Goal: Transaction & Acquisition: Purchase product/service

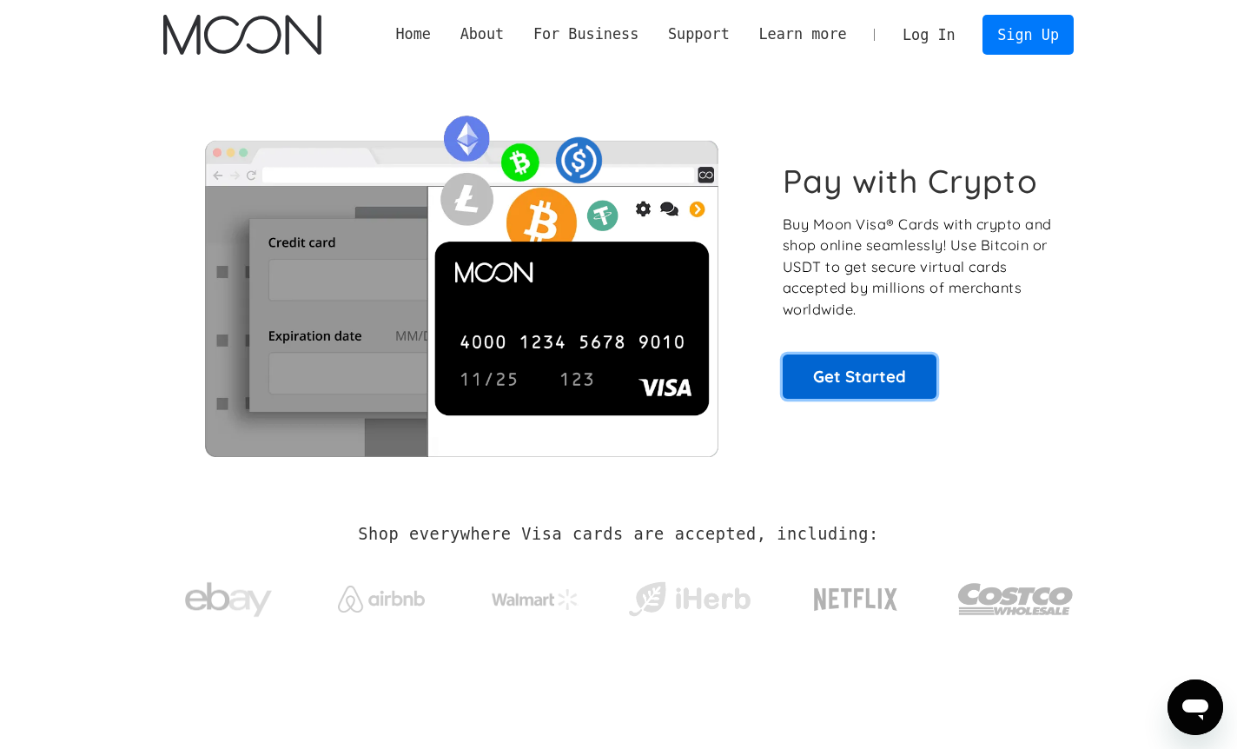
click at [863, 367] on link "Get Started" at bounding box center [860, 375] width 154 height 43
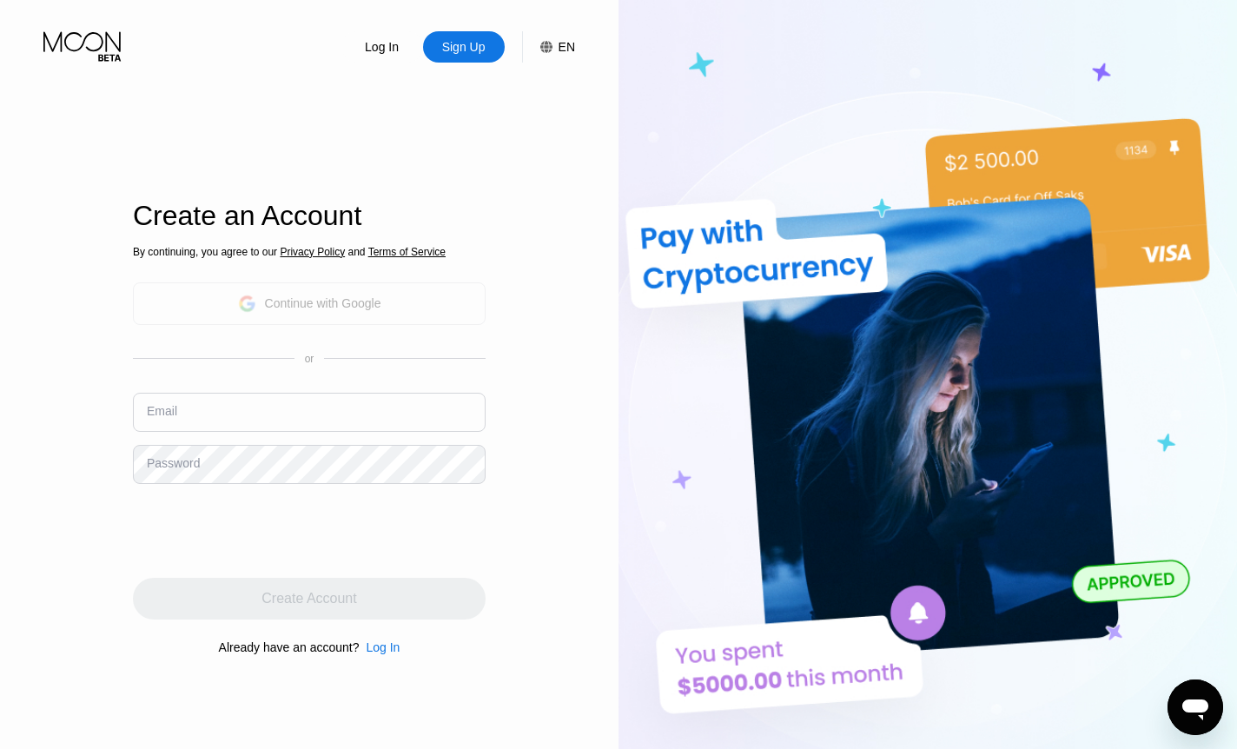
click at [317, 294] on div "Continue with Google" at bounding box center [309, 303] width 143 height 27
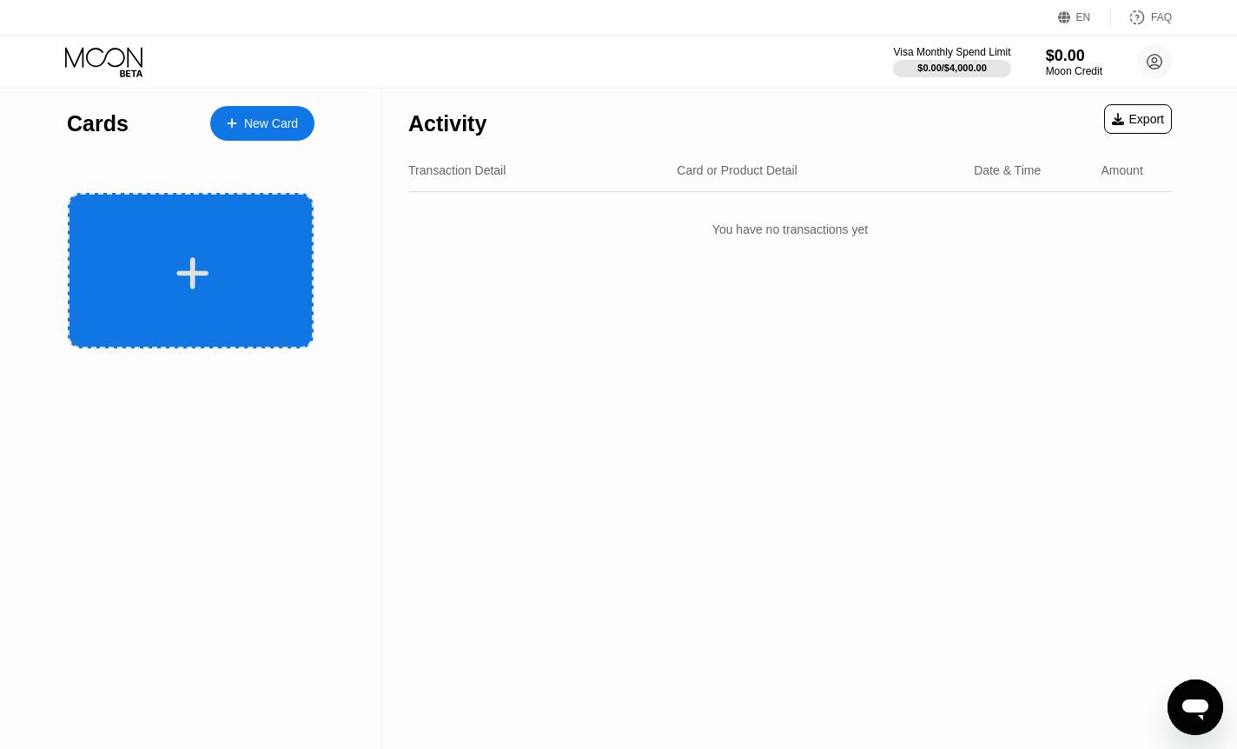
click at [201, 243] on div at bounding box center [191, 270] width 246 height 155
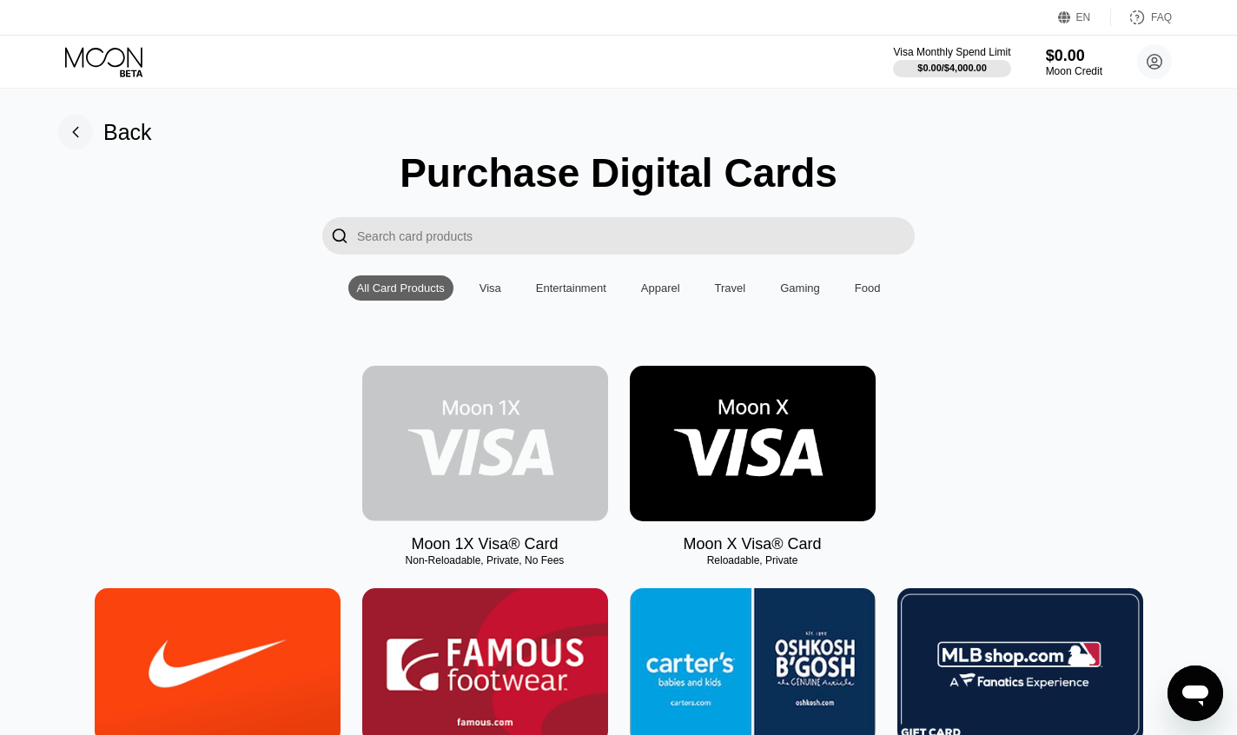
click at [518, 407] on img at bounding box center [485, 443] width 246 height 155
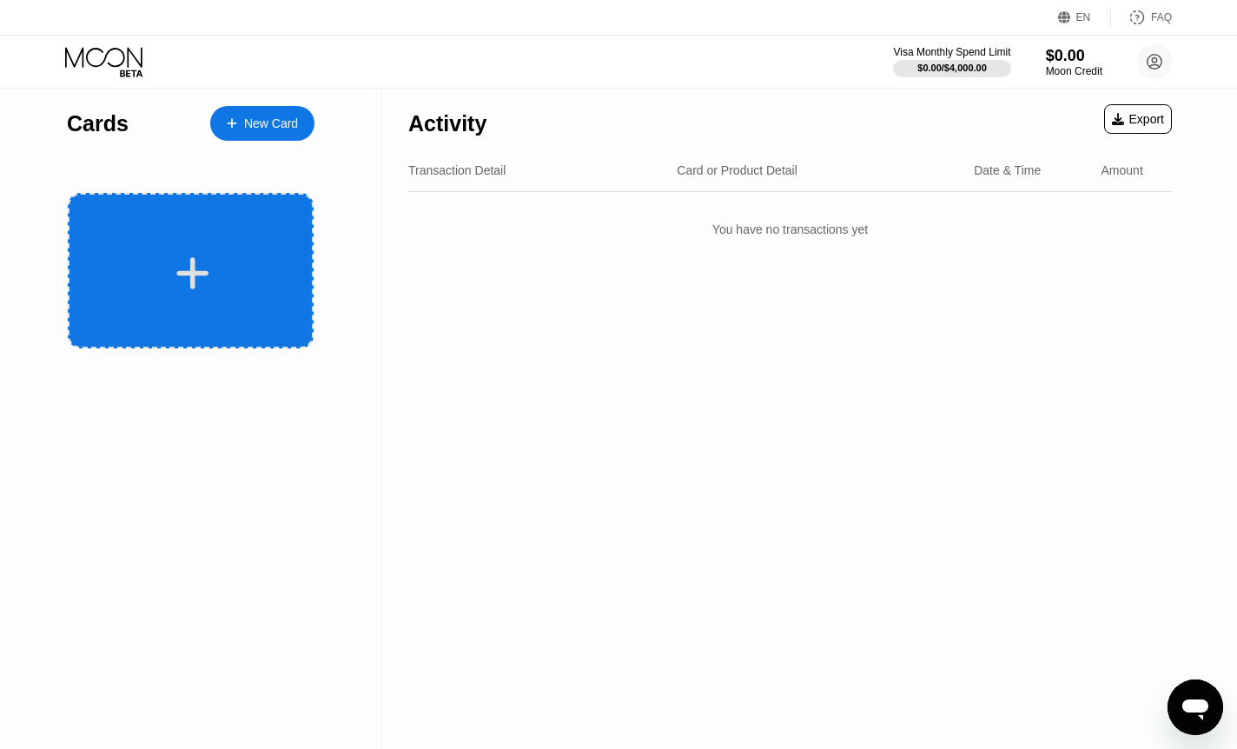
click at [248, 300] on div at bounding box center [191, 270] width 246 height 155
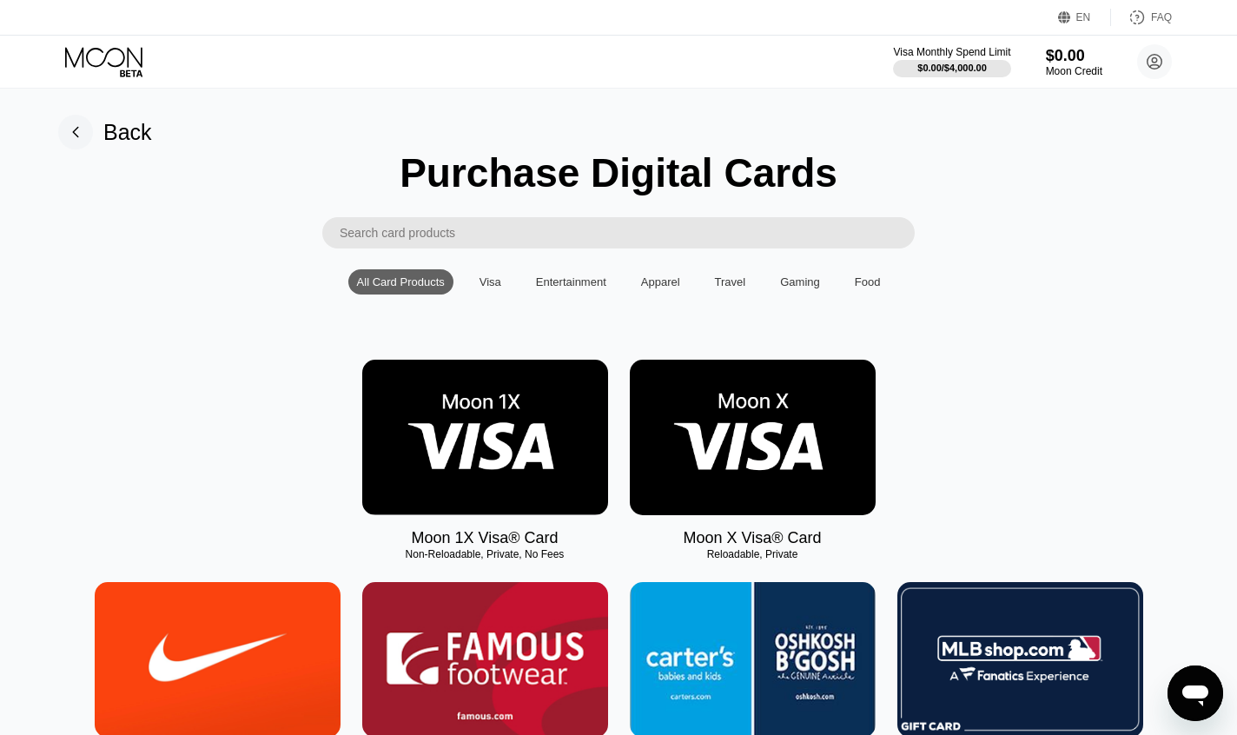
click at [724, 398] on img at bounding box center [753, 437] width 246 height 155
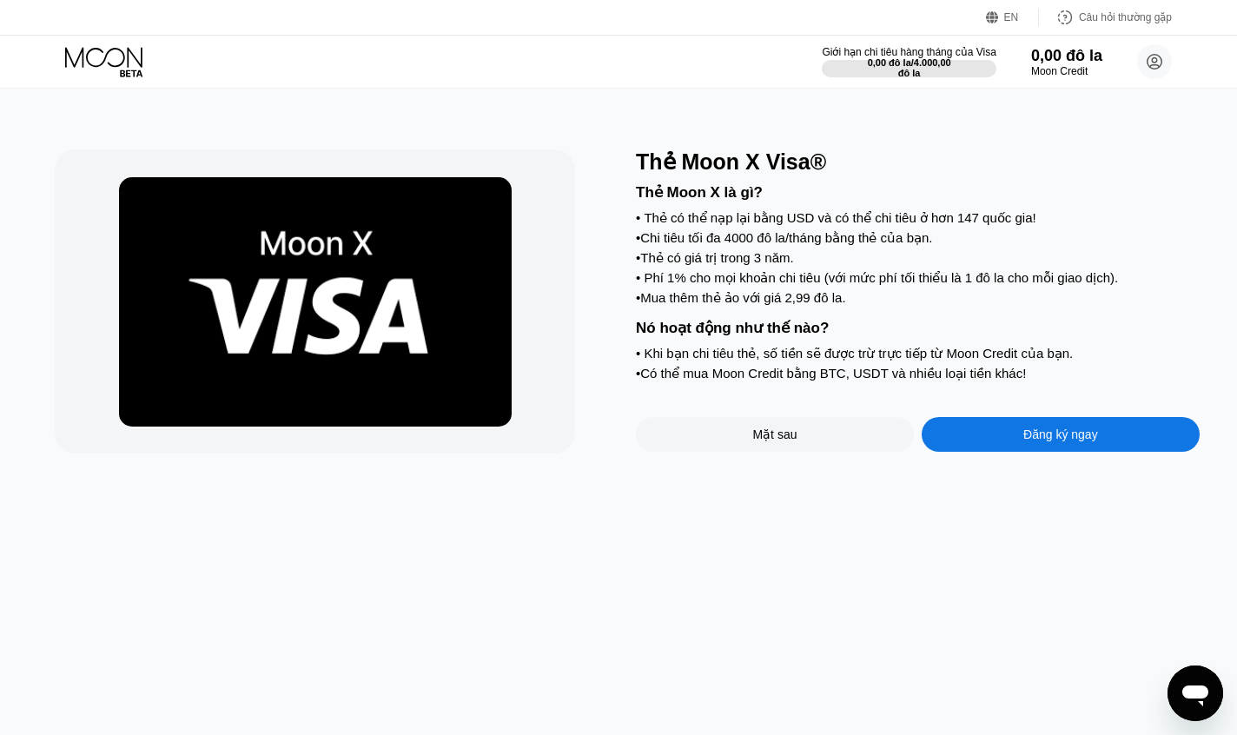
click at [711, 225] on font "Thẻ có thể nạp lại bằng USD và có thể chi tiêu ở hơn 147 quốc gia!" at bounding box center [840, 217] width 392 height 15
click at [728, 285] on font "Phí 1% cho mọi khoản chi tiêu (với mức phí tối thiểu là 1 đô la cho mỗi giao dị…" at bounding box center [881, 277] width 474 height 15
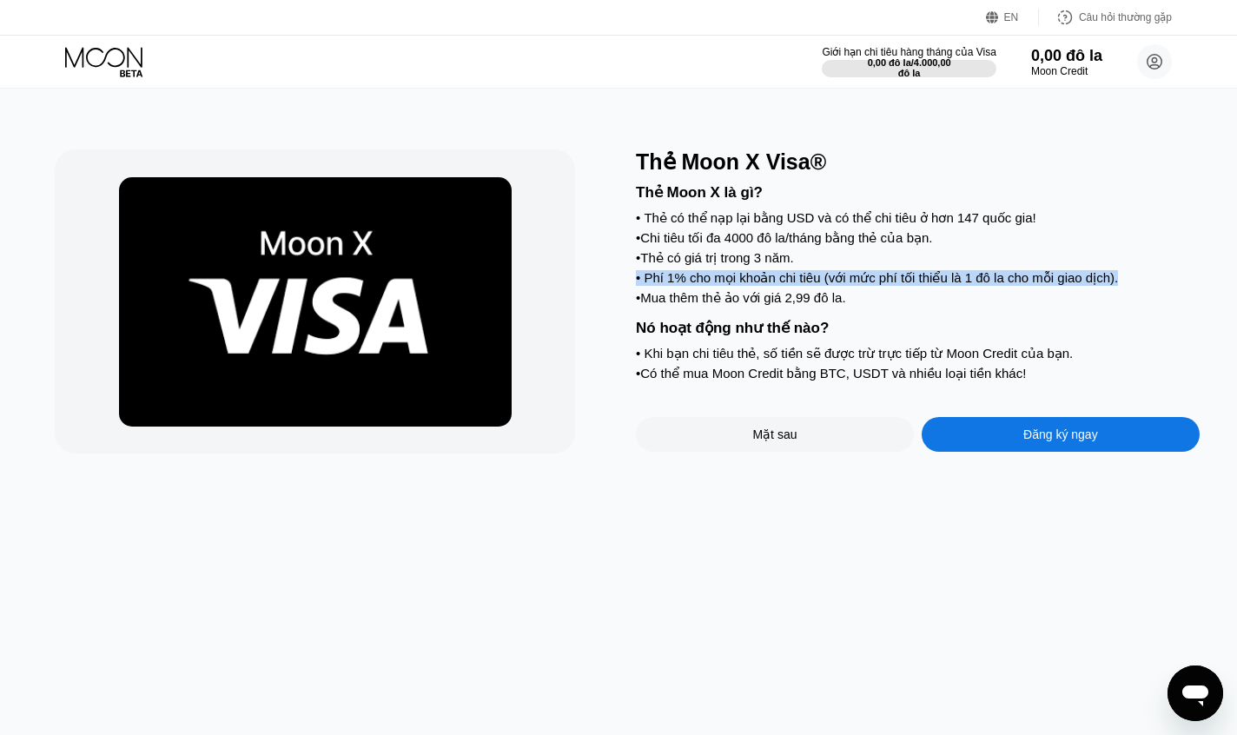
click at [728, 285] on font "Phí 1% cho mọi khoản chi tiêu (với mức phí tối thiểu là 1 đô la cho mỗi giao dị…" at bounding box center [881, 277] width 474 height 15
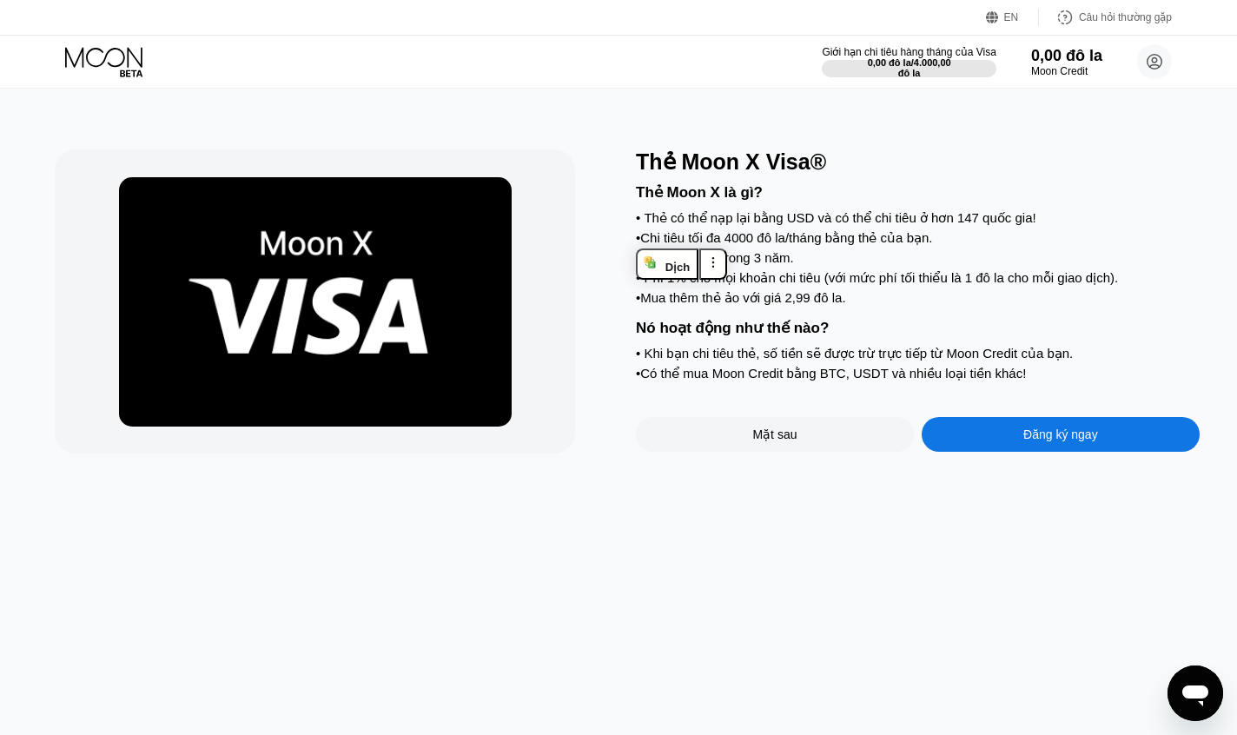
click at [866, 304] on div "• Mua thêm thẻ ảo với giá 2,99 đô la." at bounding box center [918, 298] width 564 height 16
click at [101, 56] on icon at bounding box center [105, 62] width 81 height 30
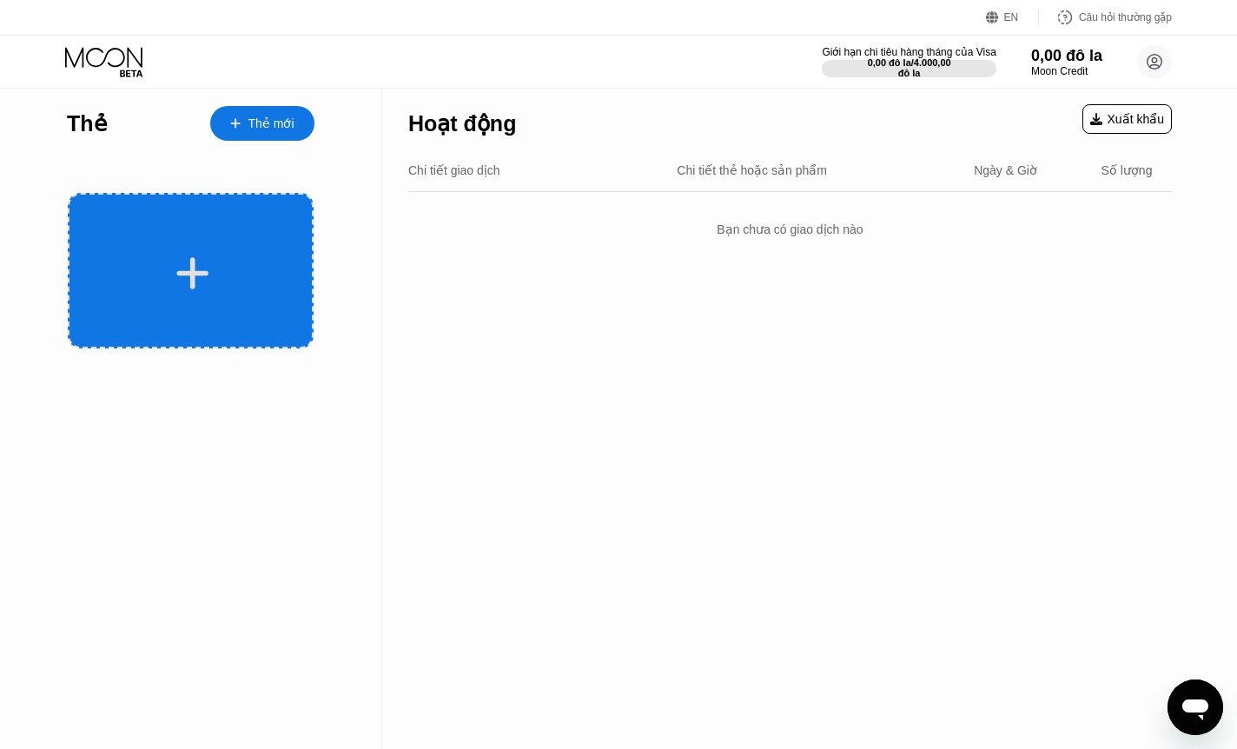
click at [214, 264] on div at bounding box center [192, 273] width 215 height 39
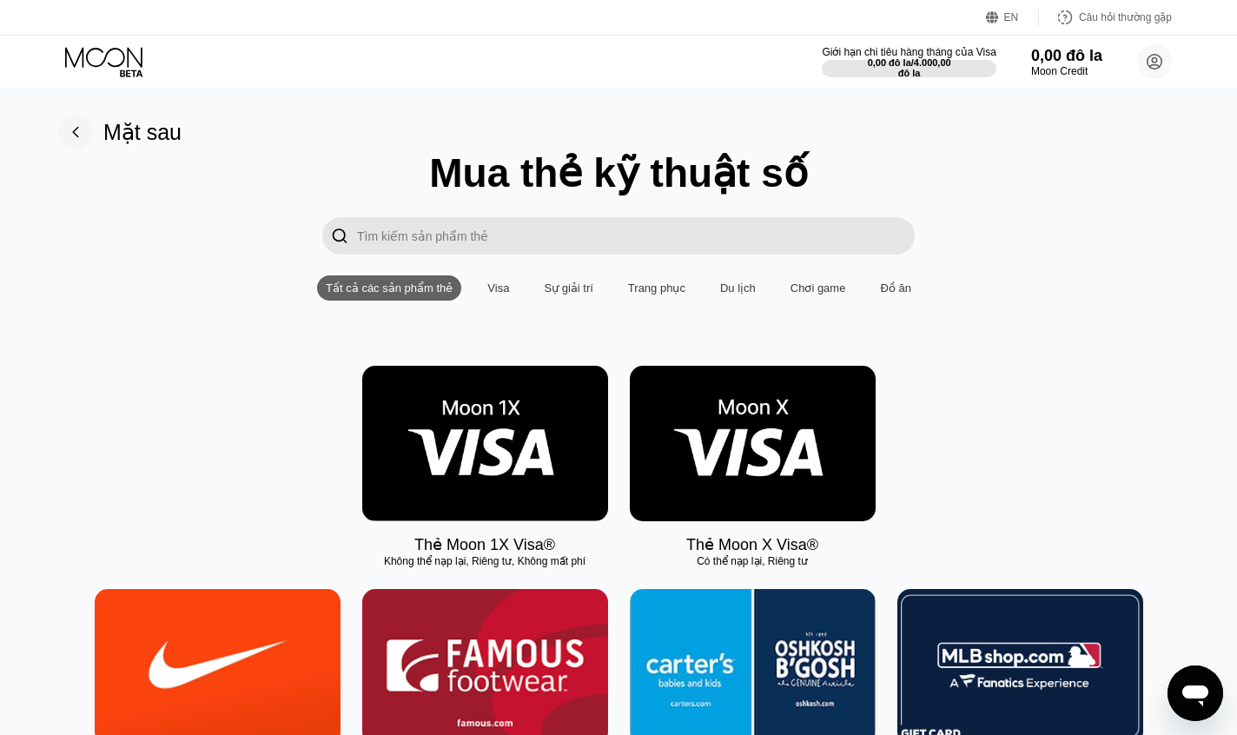
click at [513, 454] on img at bounding box center [485, 443] width 246 height 155
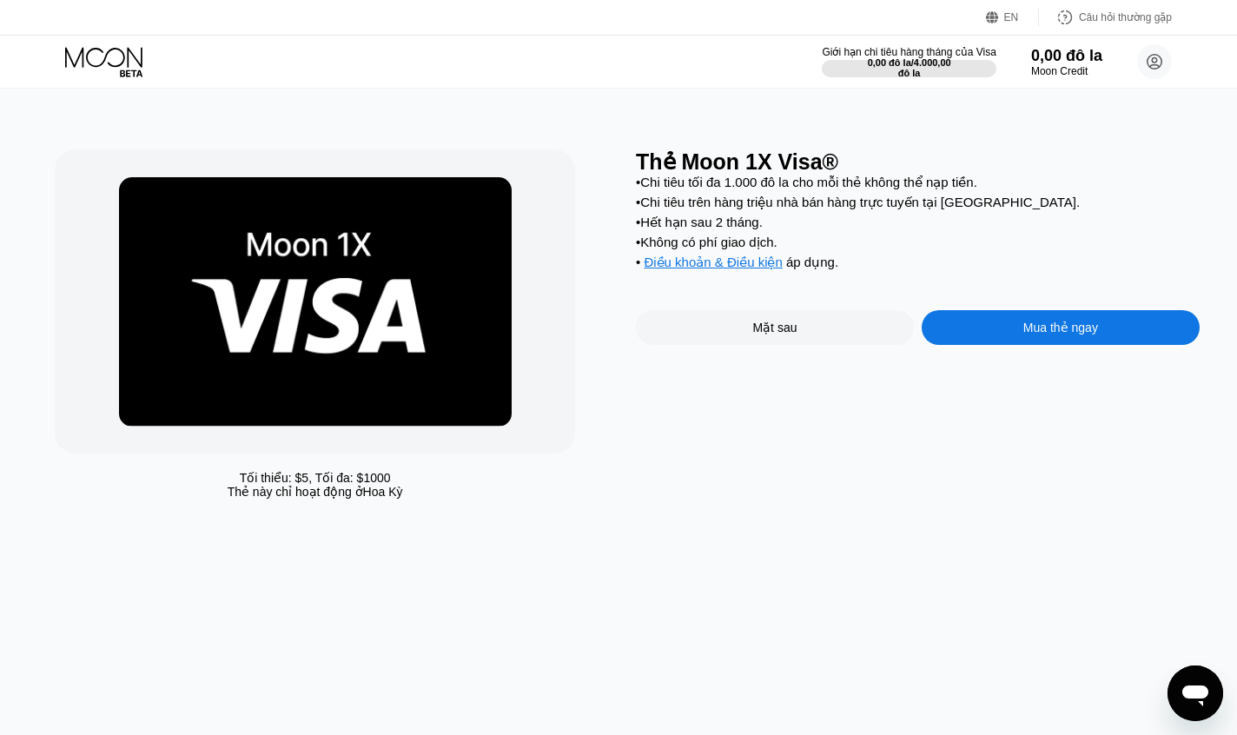
click at [1018, 345] on div "Mua thẻ ngay" at bounding box center [1061, 327] width 278 height 35
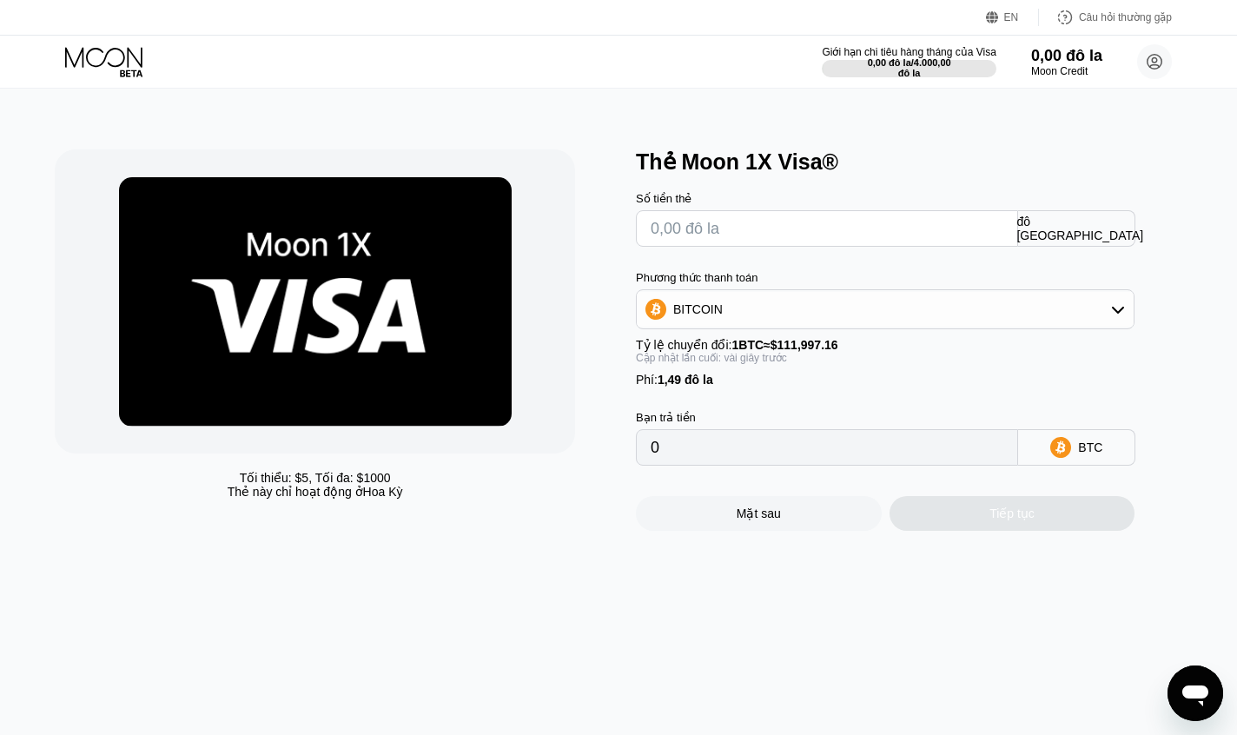
click at [741, 326] on div "BITCOIN" at bounding box center [885, 309] width 497 height 35
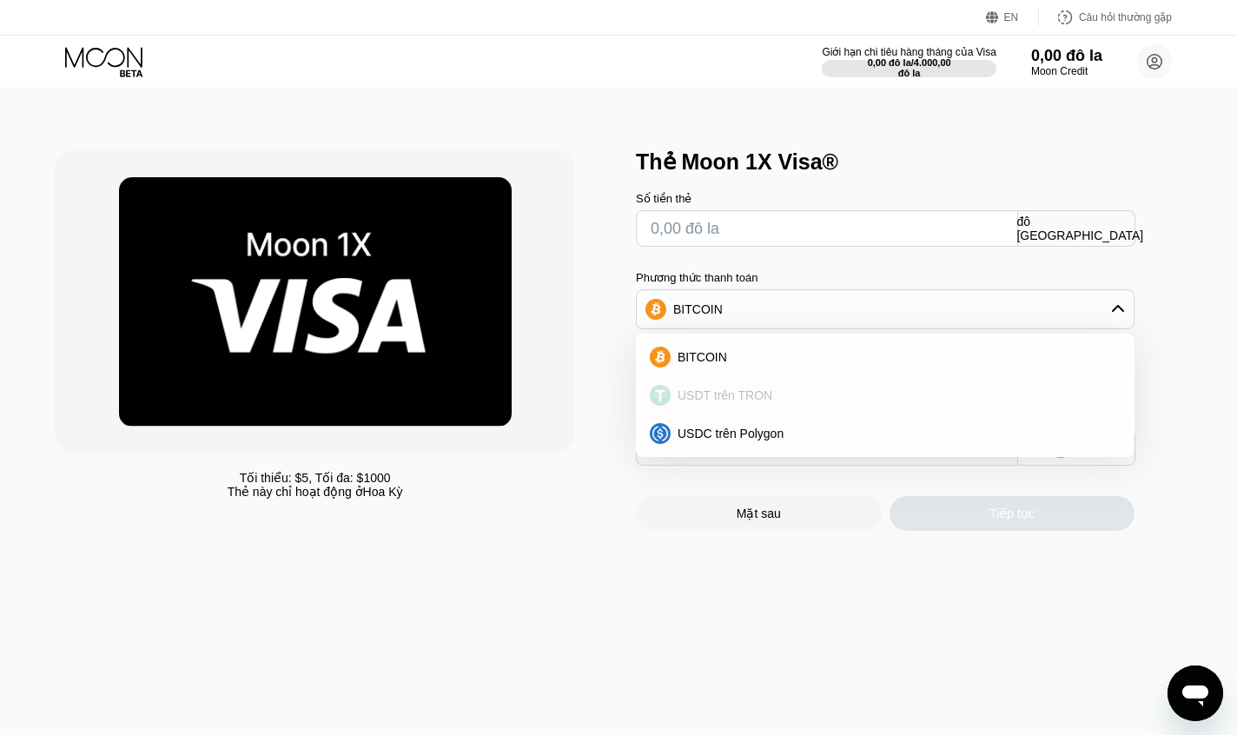
click at [751, 394] on font "USDT trên TRON" at bounding box center [725, 395] width 95 height 14
type input "0.00"
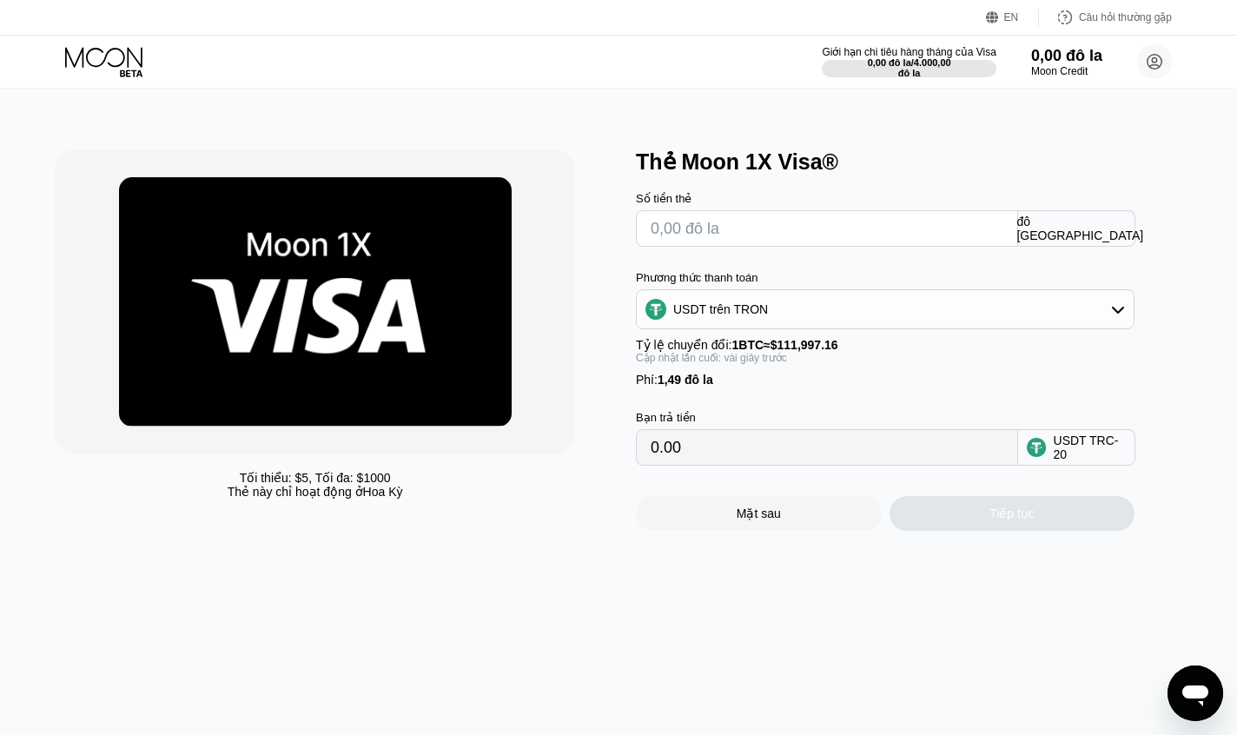
click at [757, 454] on input "0.00" at bounding box center [827, 447] width 353 height 35
click at [805, 387] on div "Phí : 1,49 đô la" at bounding box center [885, 380] width 499 height 14
click at [779, 352] on font "$111,997.16" at bounding box center [805, 345] width 68 height 14
click at [792, 460] on input "0.00" at bounding box center [827, 447] width 353 height 35
click at [951, 531] on div "Tiếp tục" at bounding box center [1013, 513] width 246 height 35
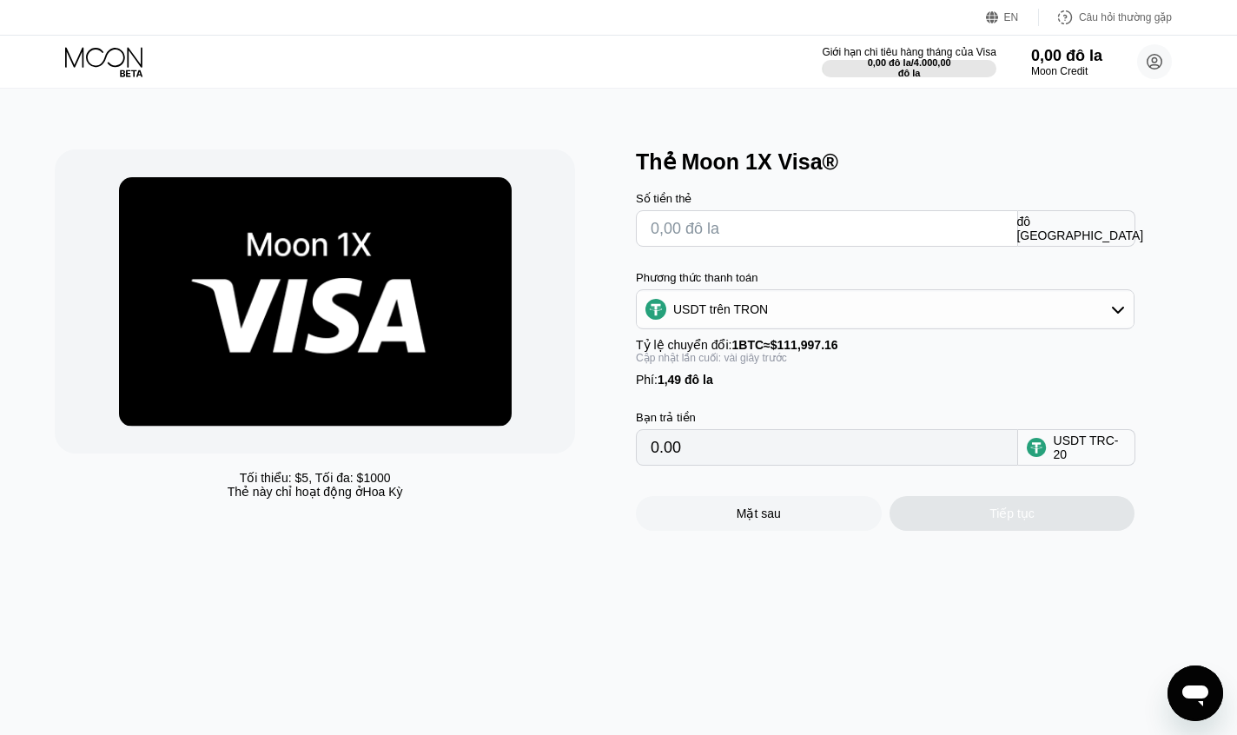
click at [754, 239] on input "text" at bounding box center [827, 228] width 353 height 35
type input "$1"
type input "2.52"
click at [610, 445] on div "Tối thiểu: $ 5 , Tối đa: $ 1000 Thẻ này chỉ hoạt động ở Hoa Kỳ" at bounding box center [337, 339] width 564 height 381
drag, startPoint x: 709, startPoint y: 245, endPoint x: 587, endPoint y: 237, distance: 121.9
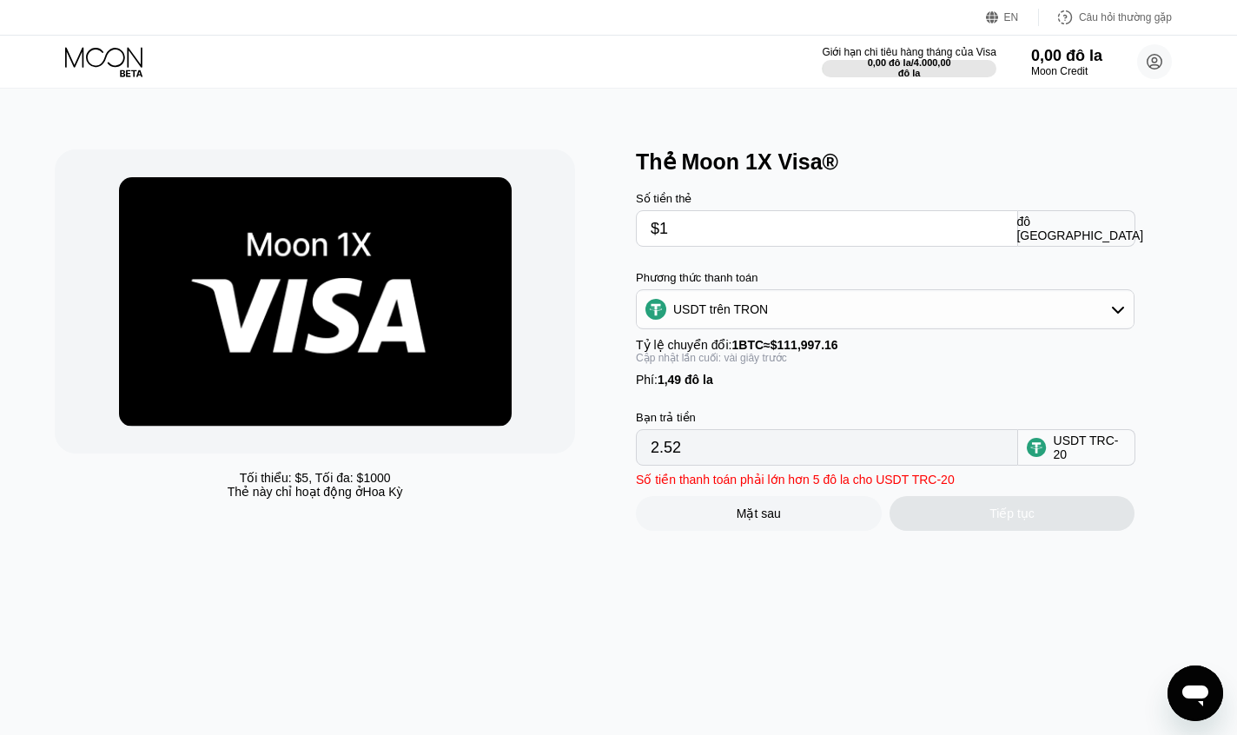
click at [591, 237] on div "Tối thiểu: $ 5 , Tối đa: $ 1000 Thẻ này chỉ hoạt động ở Hoa Kỳ Thẻ Moon 1X Visa…" at bounding box center [619, 339] width 1128 height 381
type input "$5"
type input "6.56"
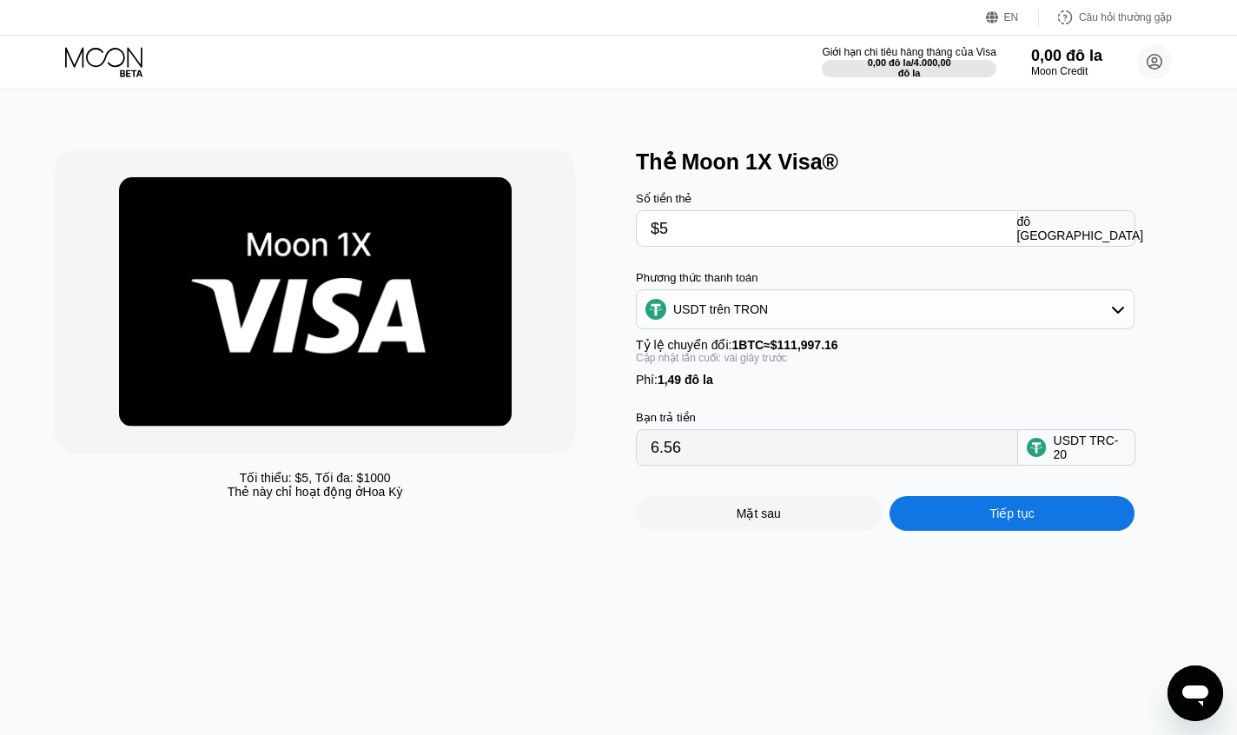
type input "$5"
click at [595, 354] on div "Tối thiểu: $ 5 , Tối đa: $ 1000 Thẻ này chỉ hoạt động ở Hoa Kỳ" at bounding box center [337, 339] width 564 height 381
click at [961, 529] on div "Tiếp tục" at bounding box center [1013, 513] width 246 height 35
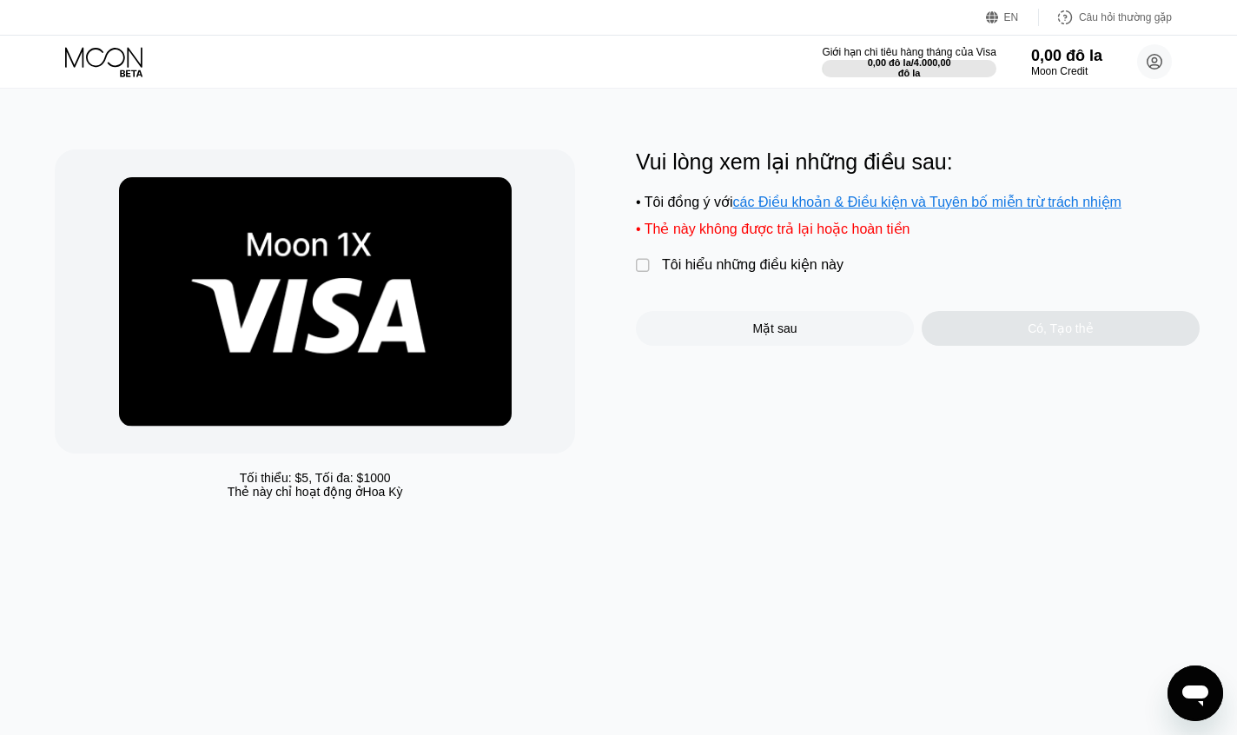
click at [709, 272] on font "Tôi hiểu những điều kiện này" at bounding box center [753, 264] width 182 height 15
click at [993, 329] on div "Có, Tạo thẻ" at bounding box center [1061, 328] width 278 height 35
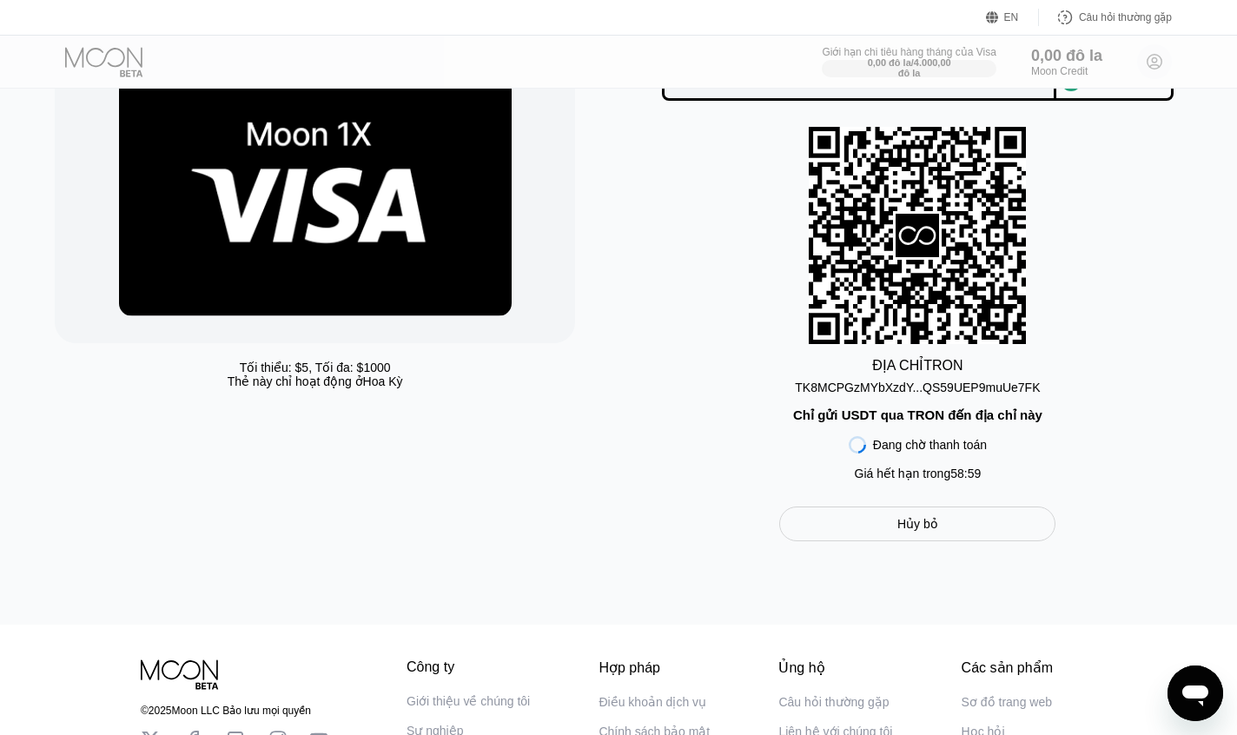
scroll to position [174, 0]
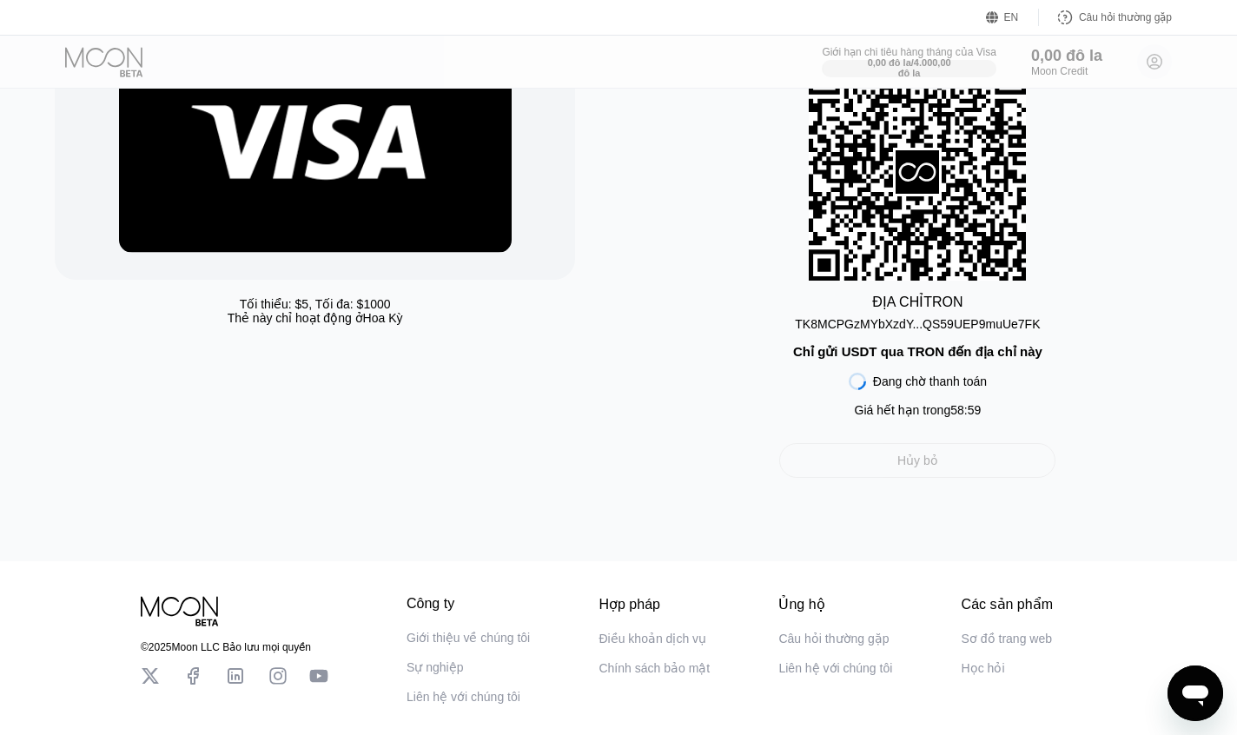
click at [930, 468] on div "Hủy bỏ" at bounding box center [917, 461] width 41 height 16
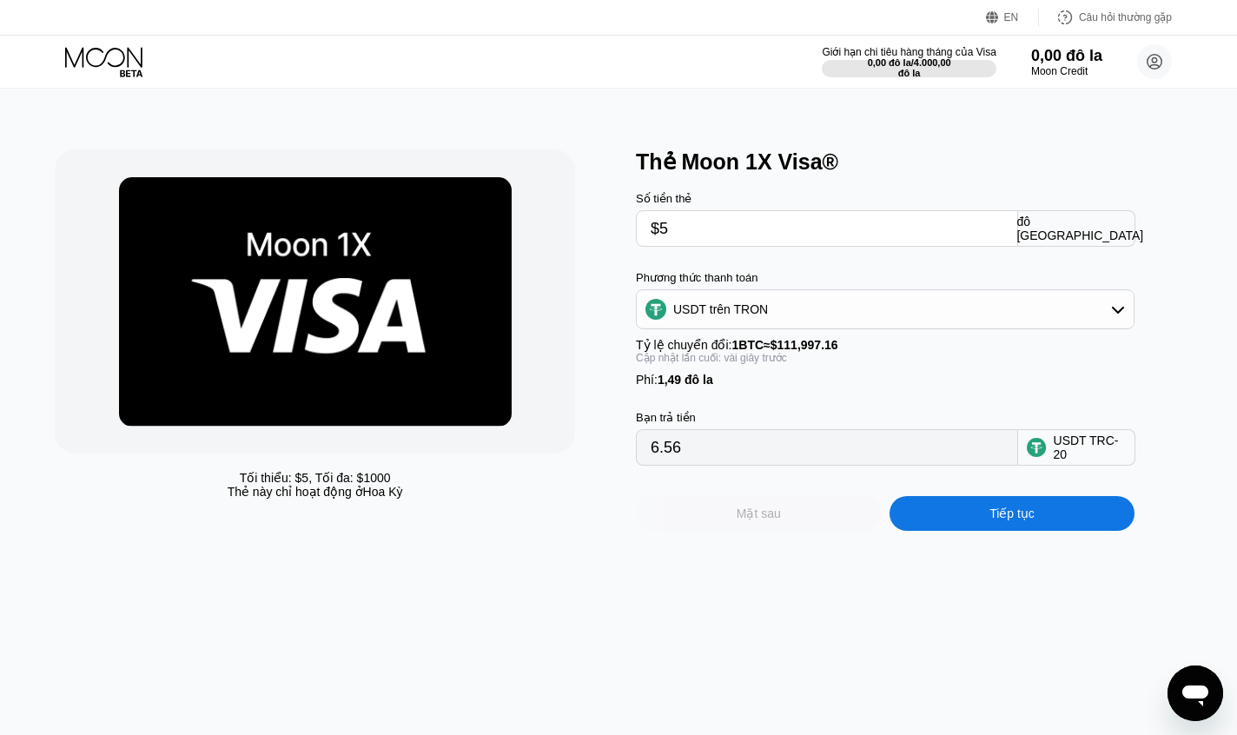
click at [808, 524] on div "Mặt sau" at bounding box center [759, 513] width 246 height 35
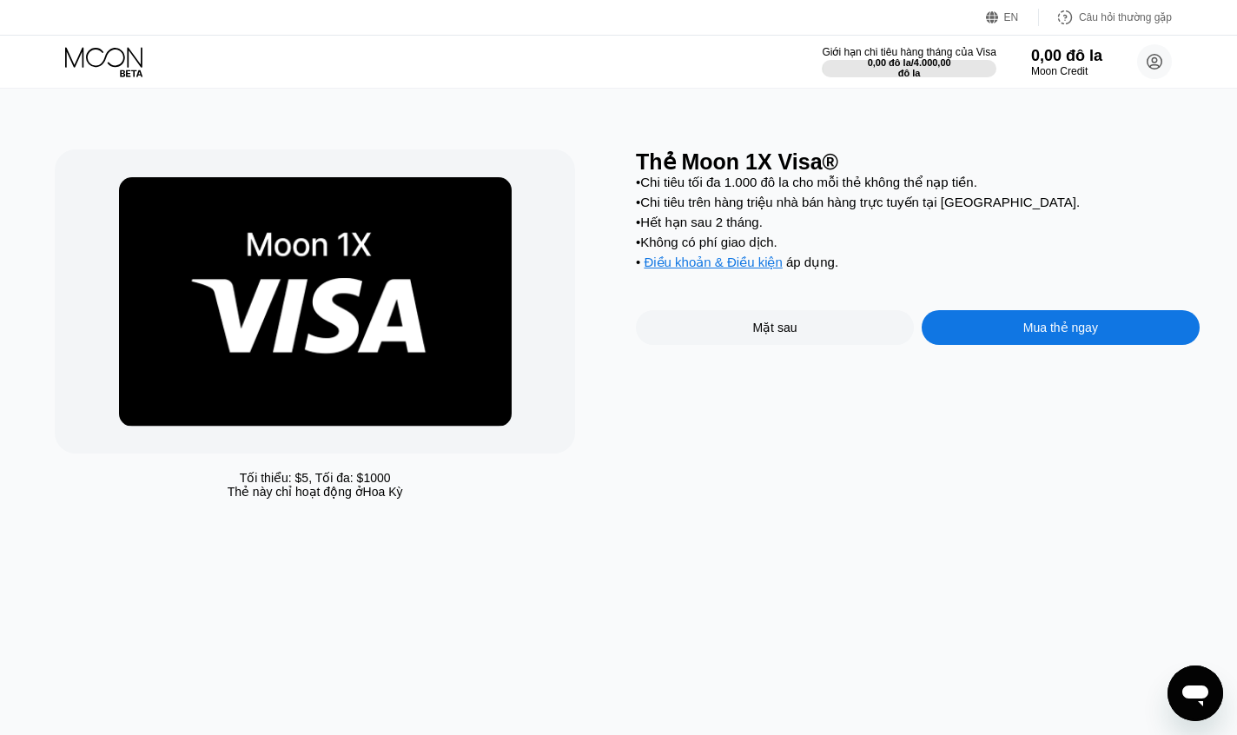
click at [791, 334] on font "Mặt sau" at bounding box center [774, 328] width 44 height 14
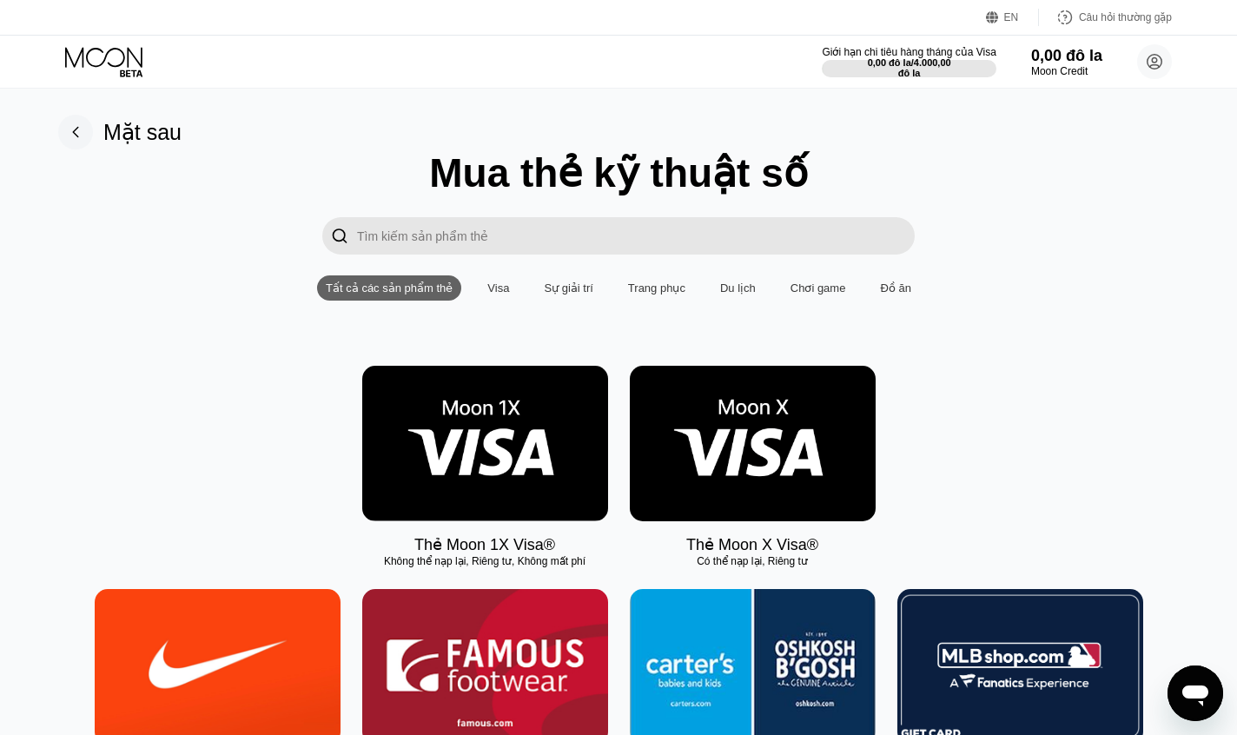
click at [807, 473] on img at bounding box center [753, 443] width 246 height 155
click at [793, 480] on div "Thẻ Thẻ mới Hoạt động Xuất khẩu Chi [PERSON_NAME] dịch [PERSON_NAME] thẻ hoặc s…" at bounding box center [618, 367] width 1237 height 735
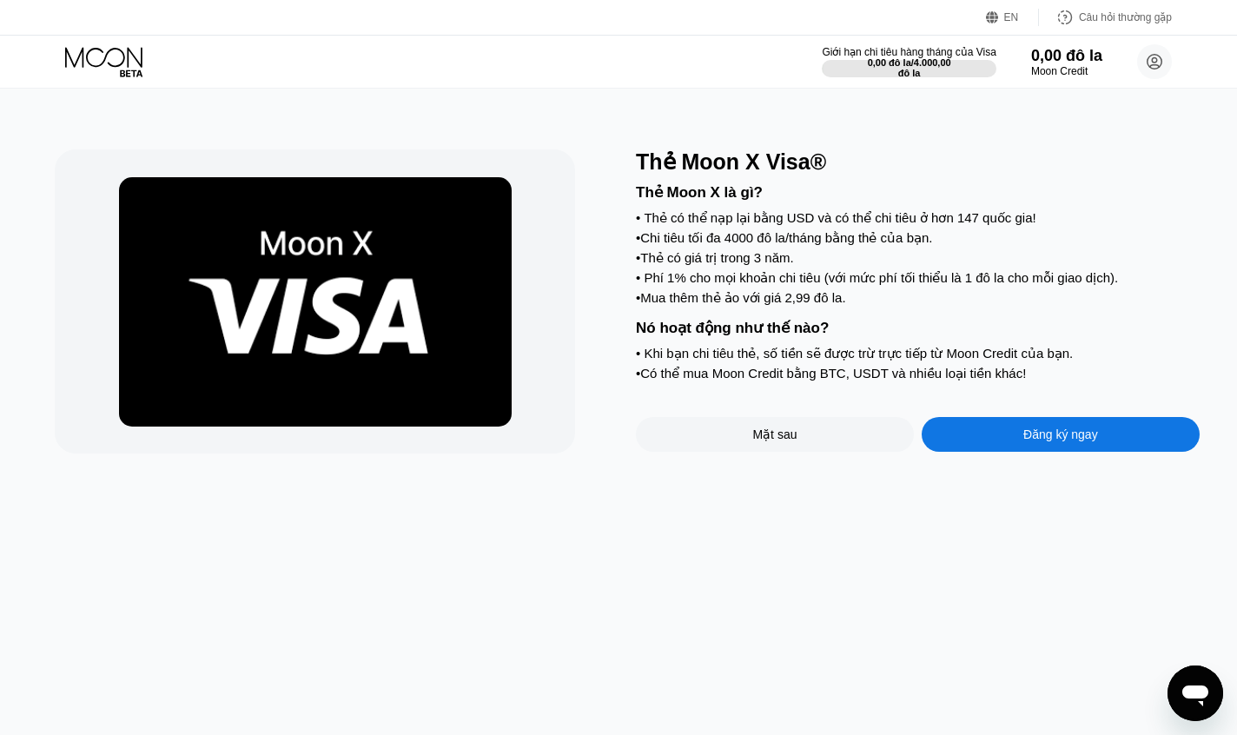
click at [1038, 452] on div "Đăng ký ngay" at bounding box center [1061, 434] width 278 height 35
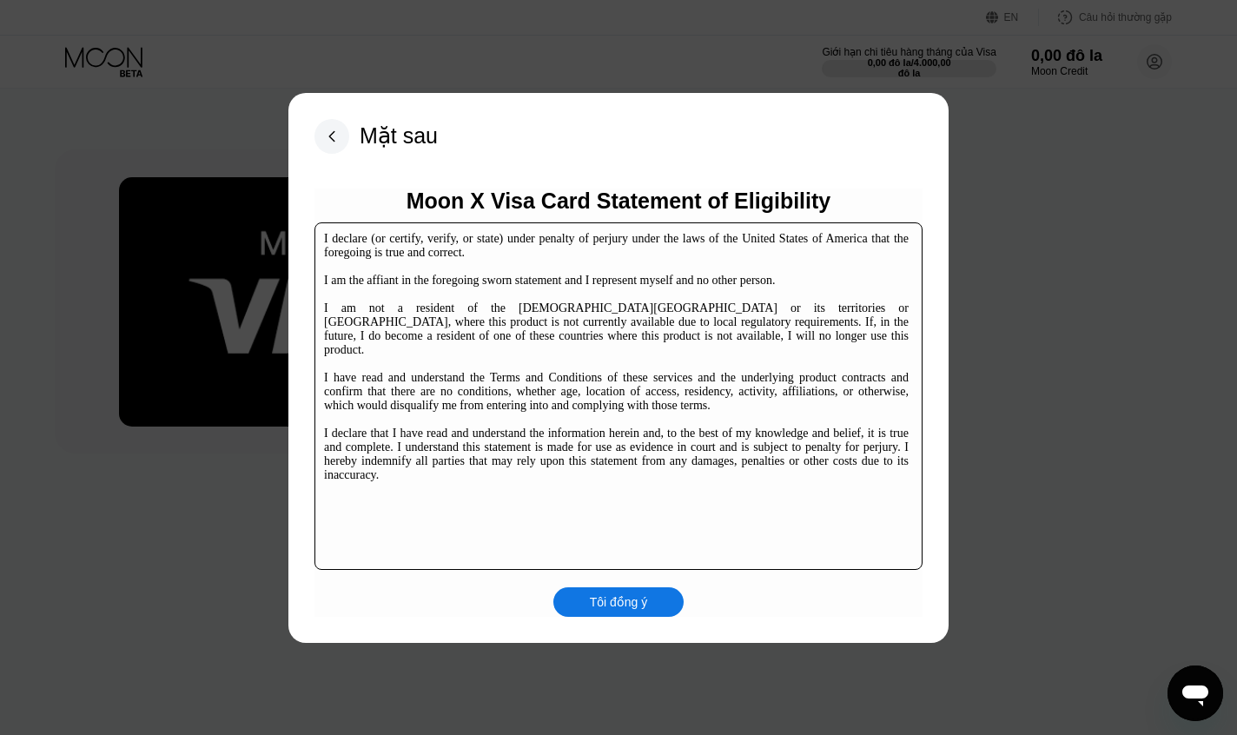
click at [609, 605] on font "Tôi đồng ý" at bounding box center [619, 602] width 58 height 14
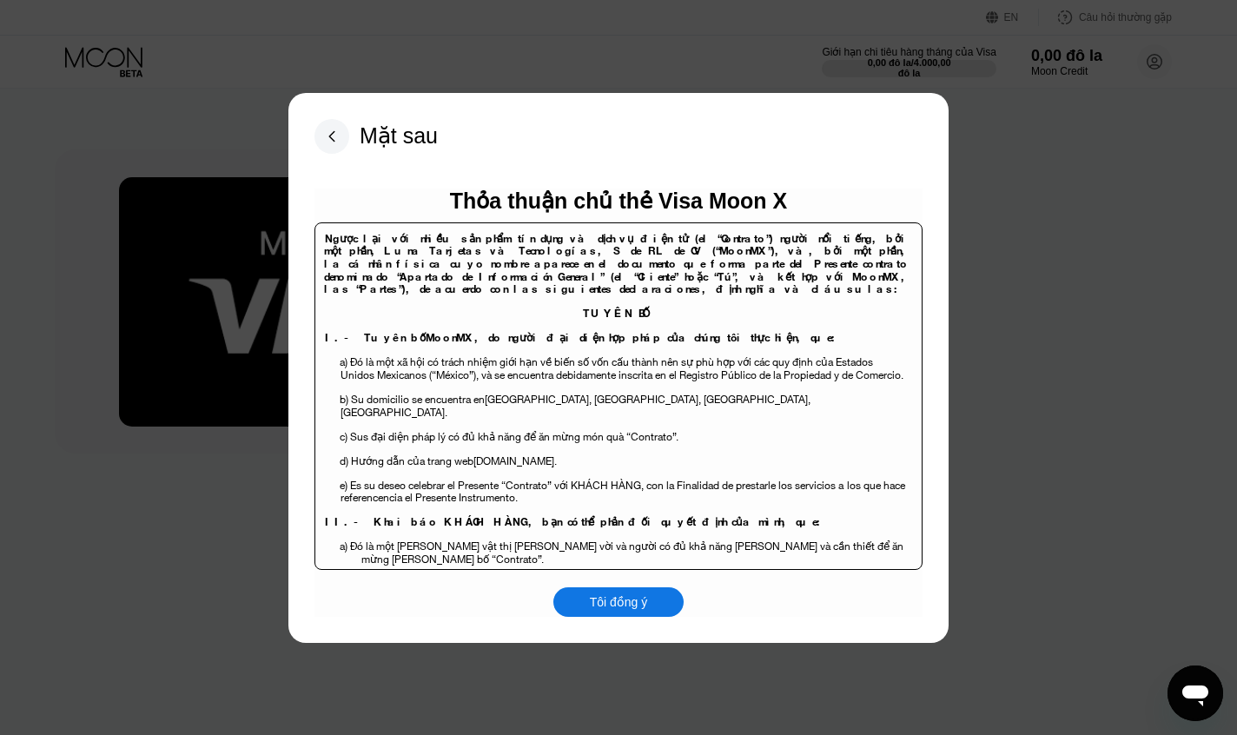
click at [636, 599] on font "Tôi đồng ý" at bounding box center [619, 602] width 58 height 14
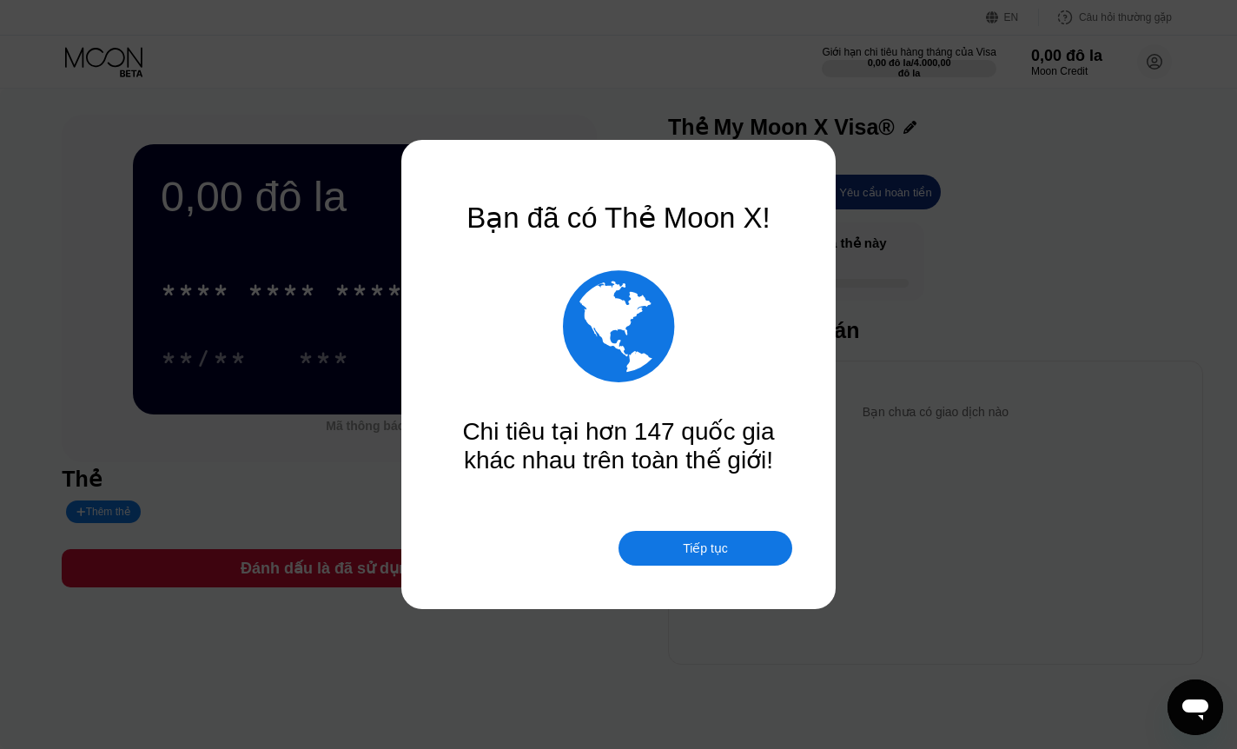
click at [692, 551] on font "Tiếp tục" at bounding box center [705, 548] width 45 height 14
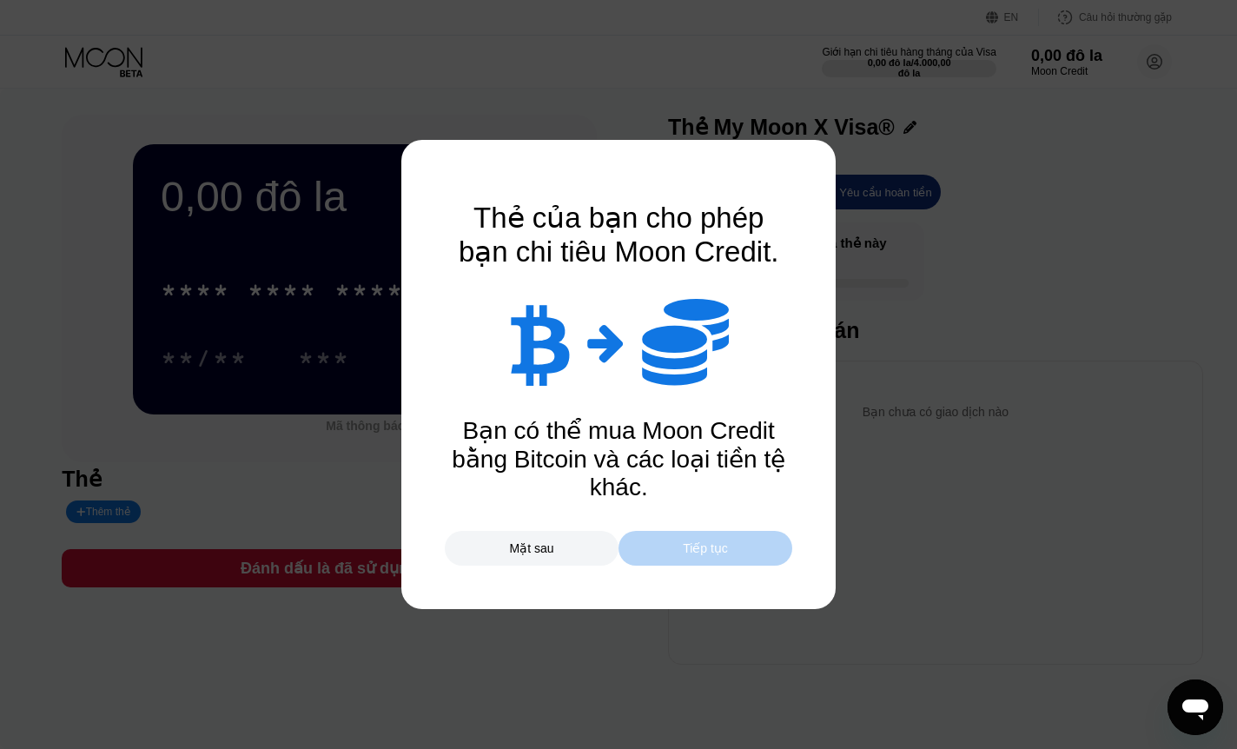
click at [695, 550] on font "Tiếp tục" at bounding box center [705, 548] width 45 height 14
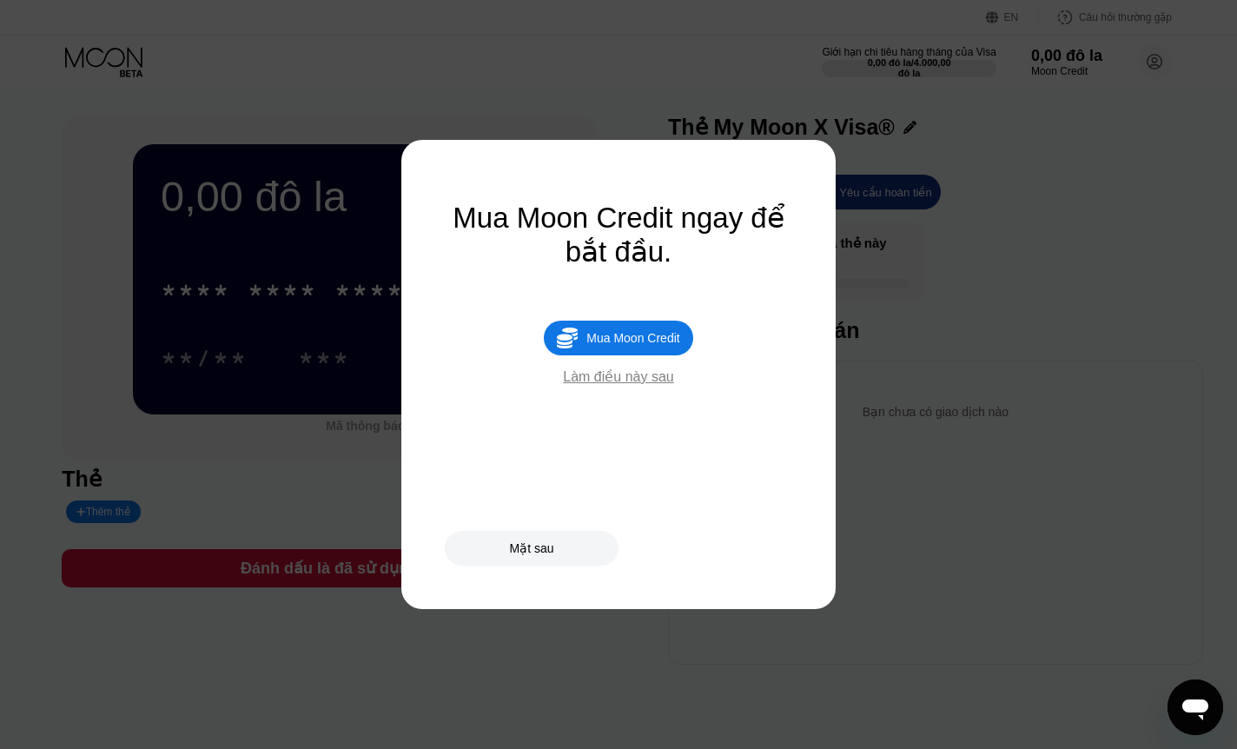
click at [616, 384] on font "Làm điều này sau" at bounding box center [618, 376] width 110 height 15
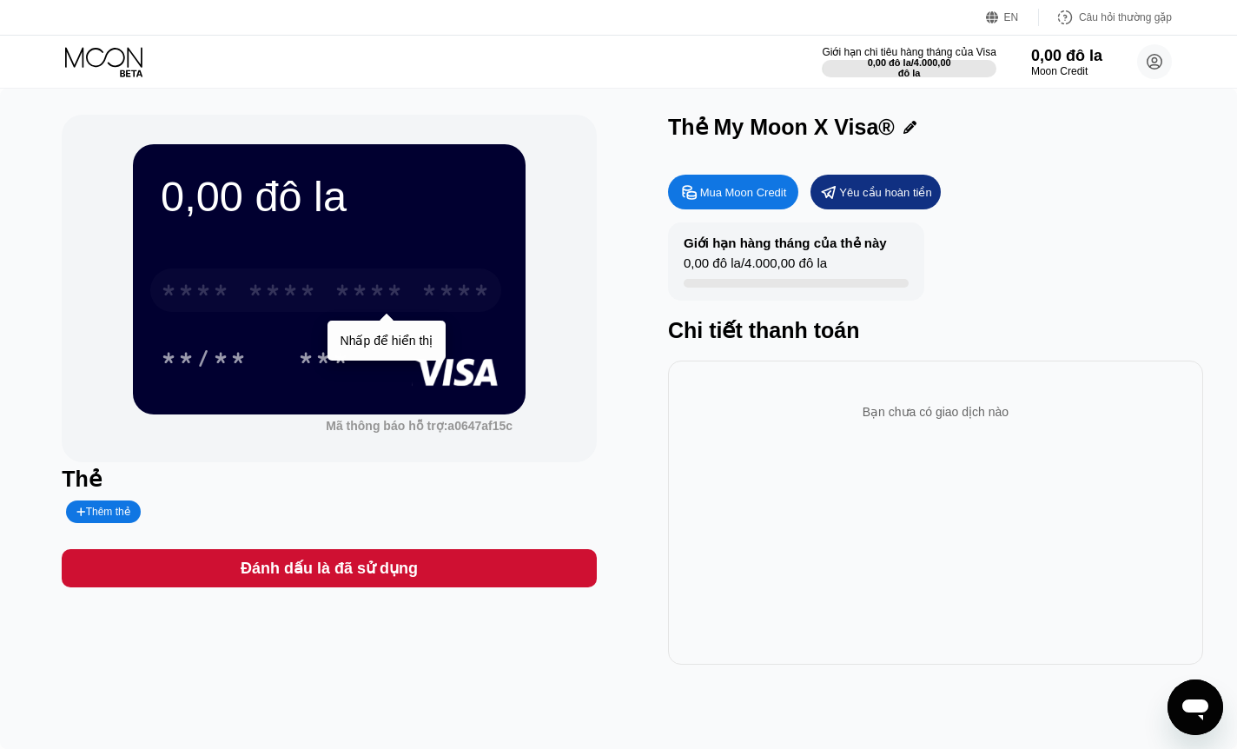
click at [299, 307] on div "* * * *" at bounding box center [282, 293] width 69 height 28
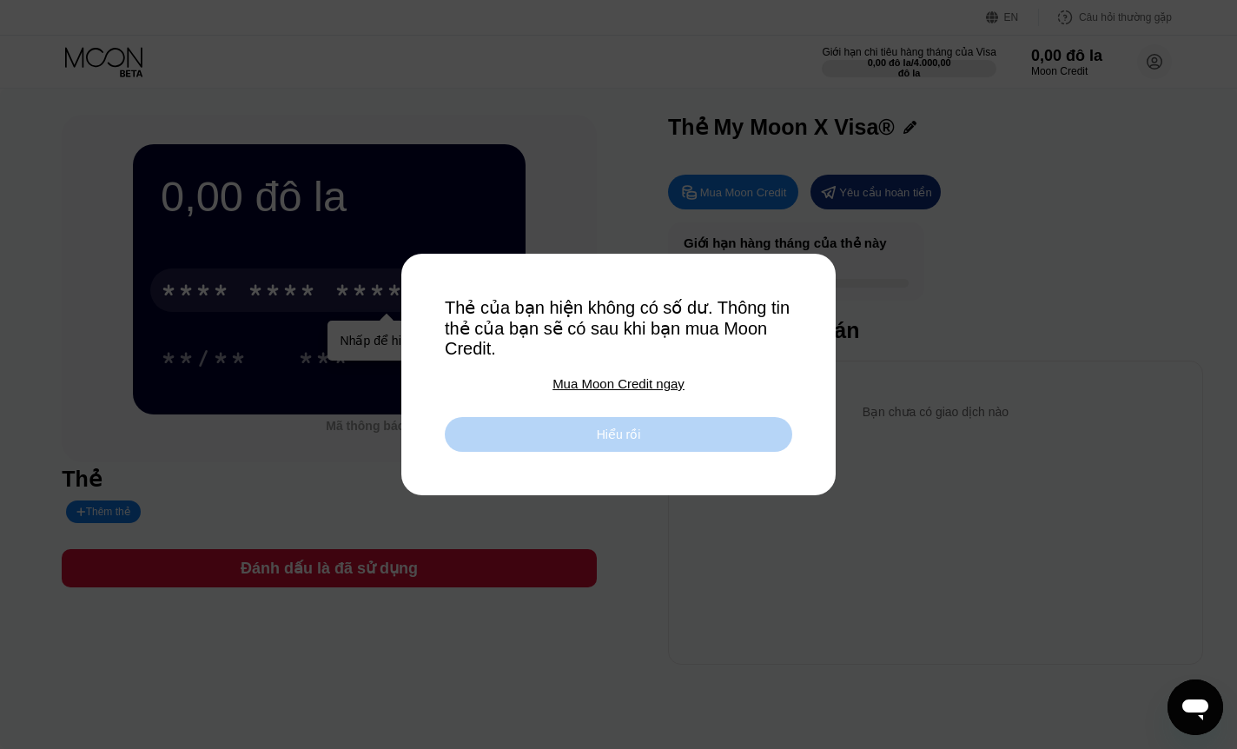
click at [598, 440] on font "Hiểu rồi" at bounding box center [619, 434] width 44 height 14
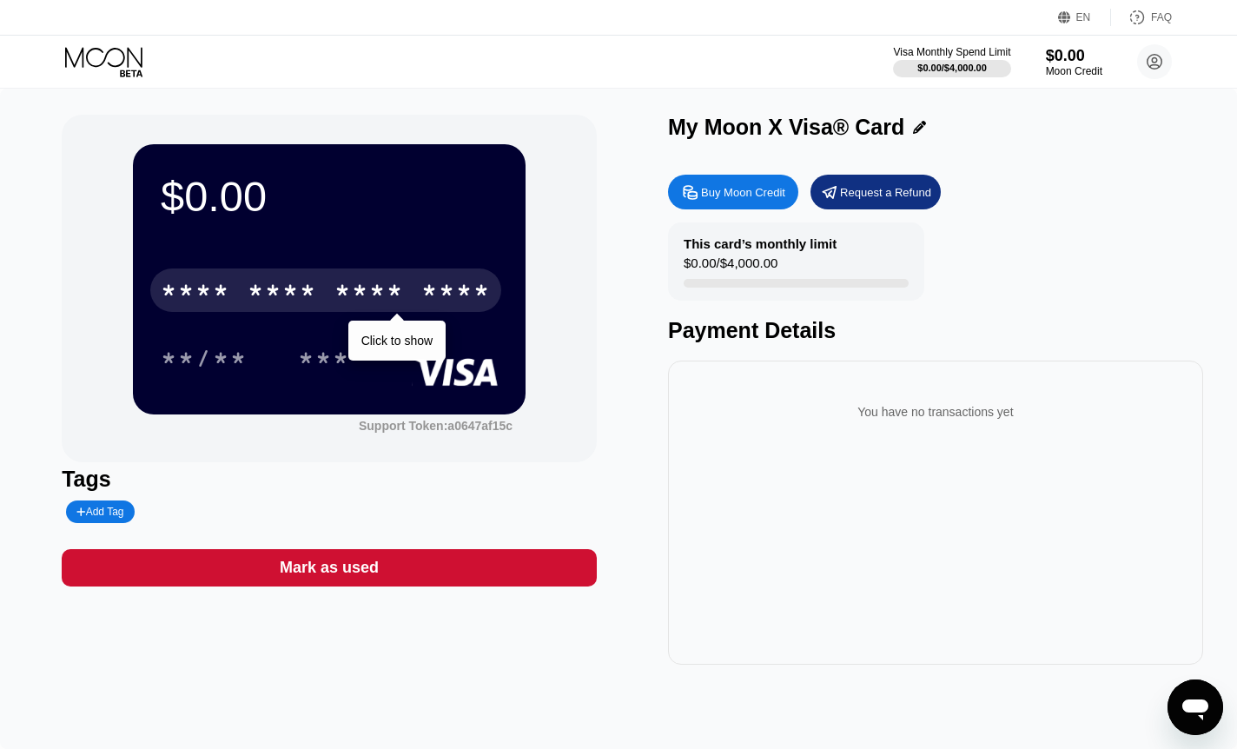
drag, startPoint x: 597, startPoint y: 238, endPoint x: 499, endPoint y: 283, distance: 107.3
click at [597, 241] on div "$0.00 * * * * * * * * * * * * **** Click to show **/** *** Support Token: a0647…" at bounding box center [619, 390] width 1114 height 550
click at [407, 308] on div "* * * * * * * * * * * * ****" at bounding box center [325, 289] width 351 height 43
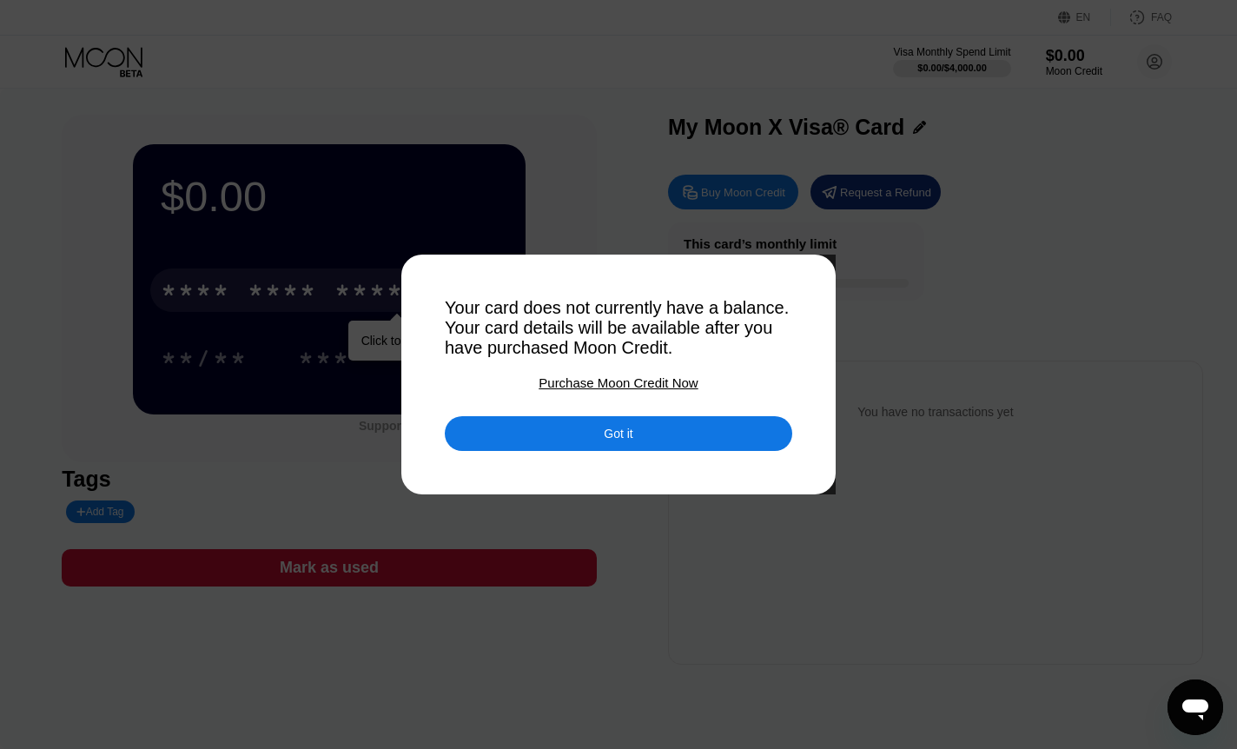
click at [625, 435] on div "Got it" at bounding box center [618, 434] width 29 height 16
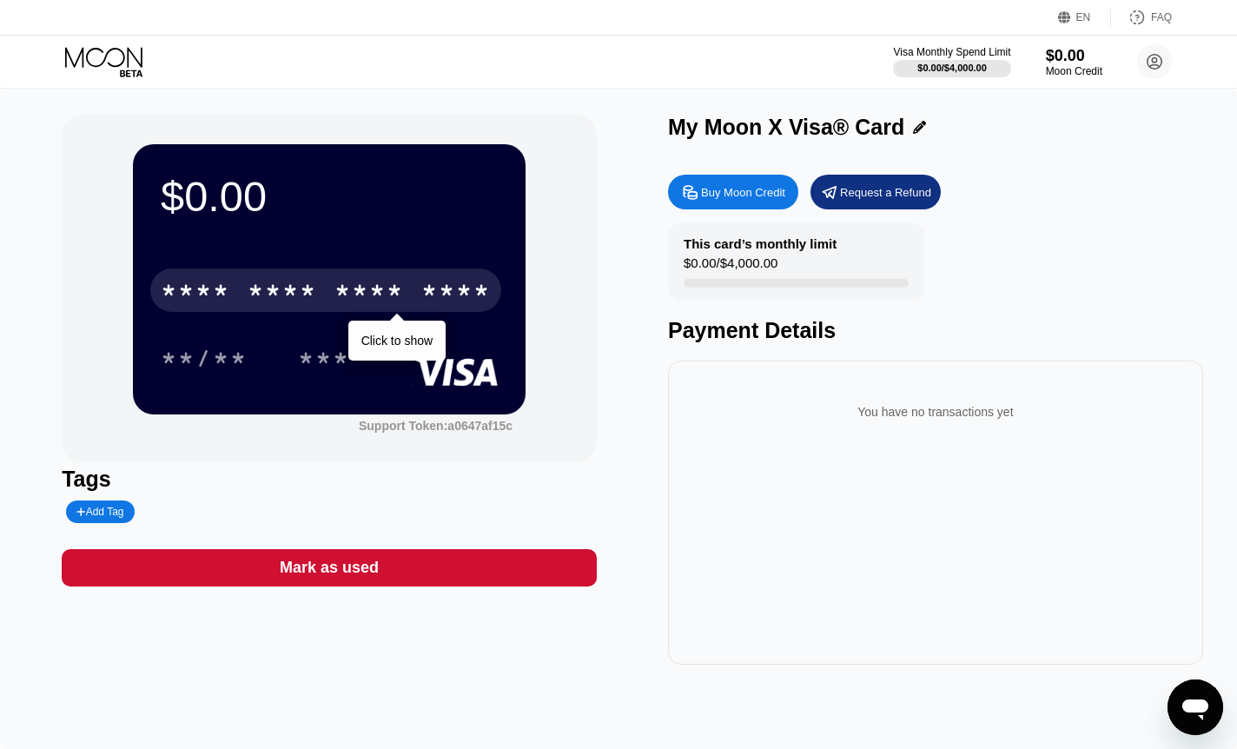
click at [427, 302] on div "****" at bounding box center [455, 293] width 69 height 28
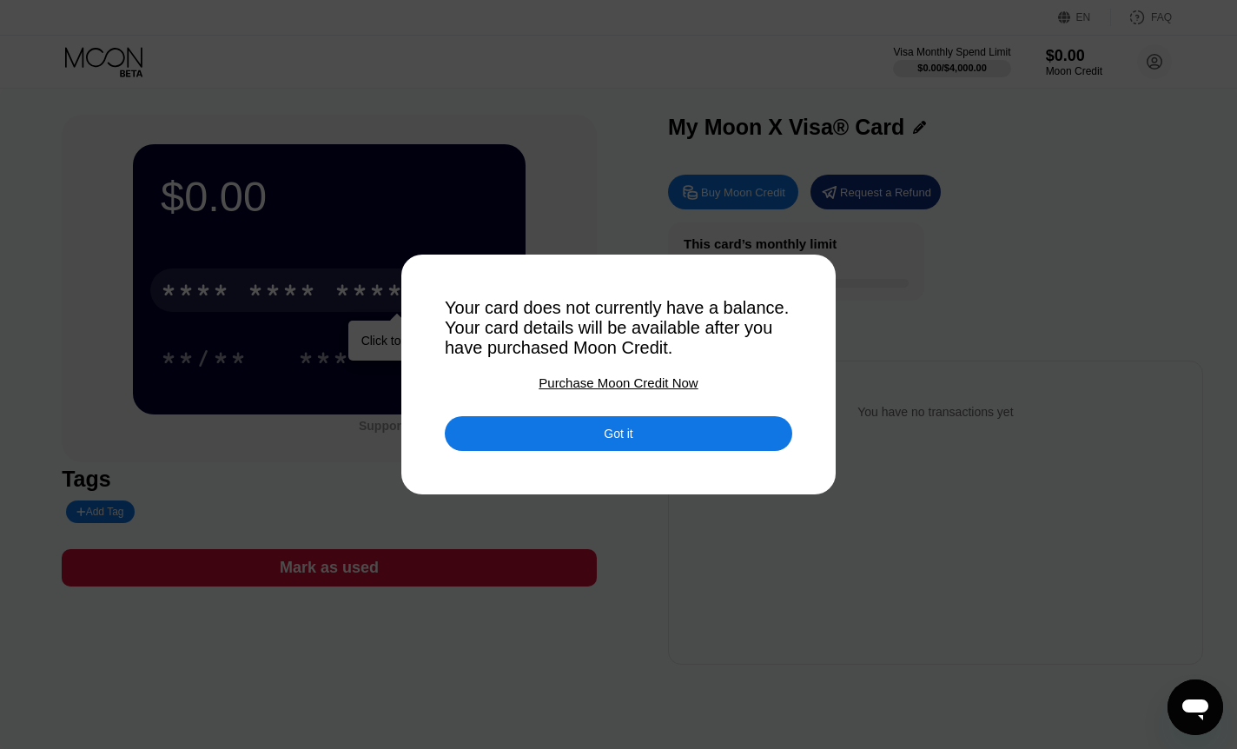
click at [592, 390] on div "Purchase Moon Credit Now" at bounding box center [618, 382] width 159 height 15
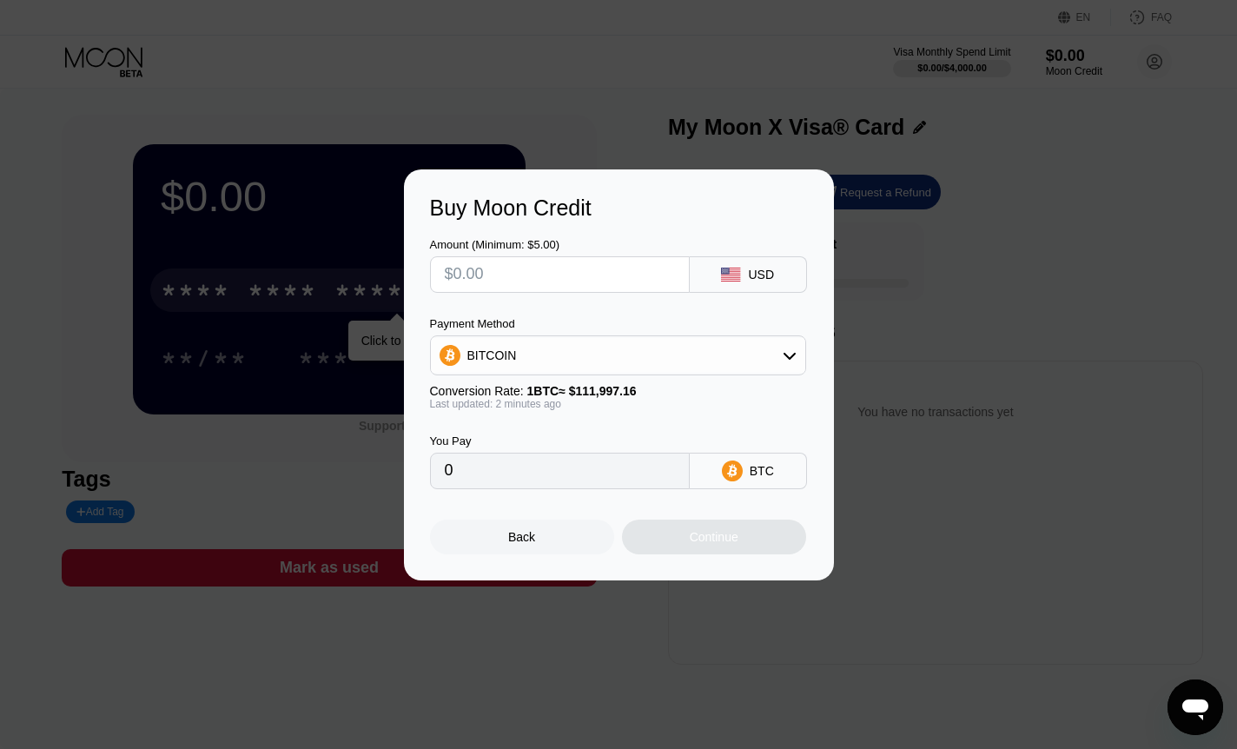
click at [576, 263] on input "text" at bounding box center [560, 274] width 230 height 35
type input "$5"
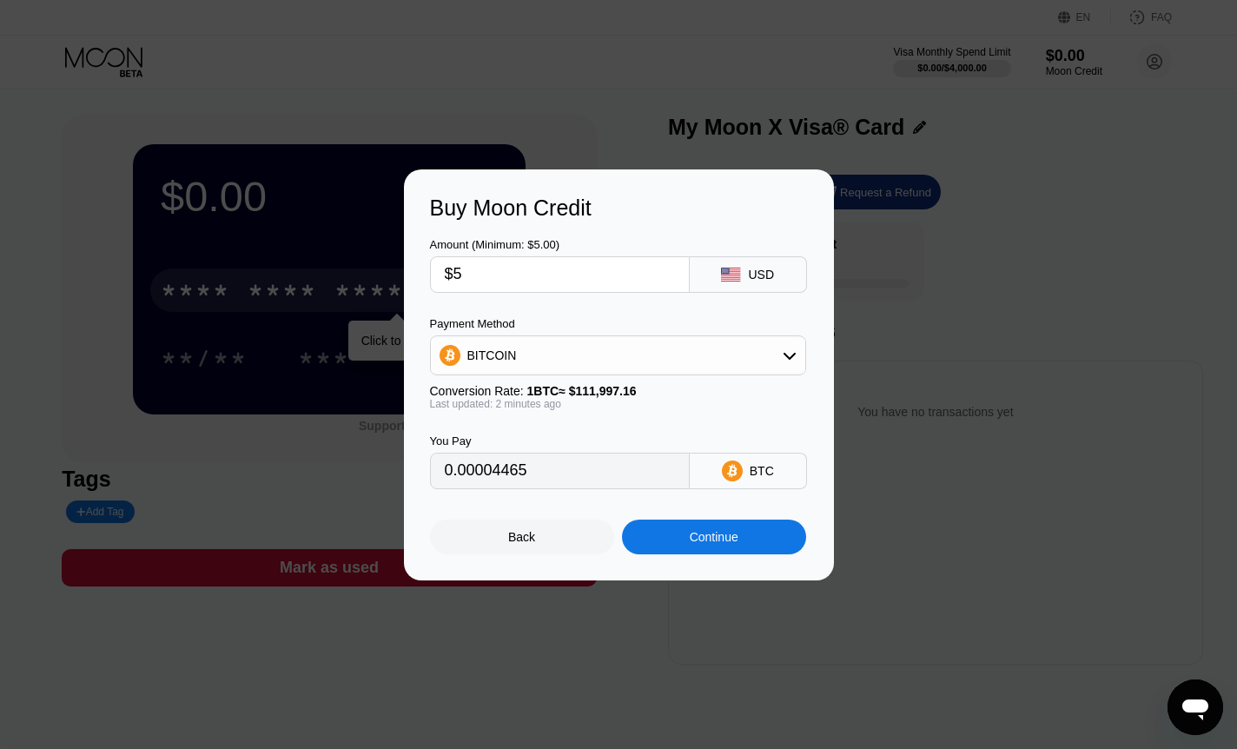
type input "0.00004465"
type input "$5"
click at [570, 318] on div "Payment Method" at bounding box center [618, 323] width 376 height 13
click at [570, 358] on div "BITCOIN" at bounding box center [618, 355] width 374 height 35
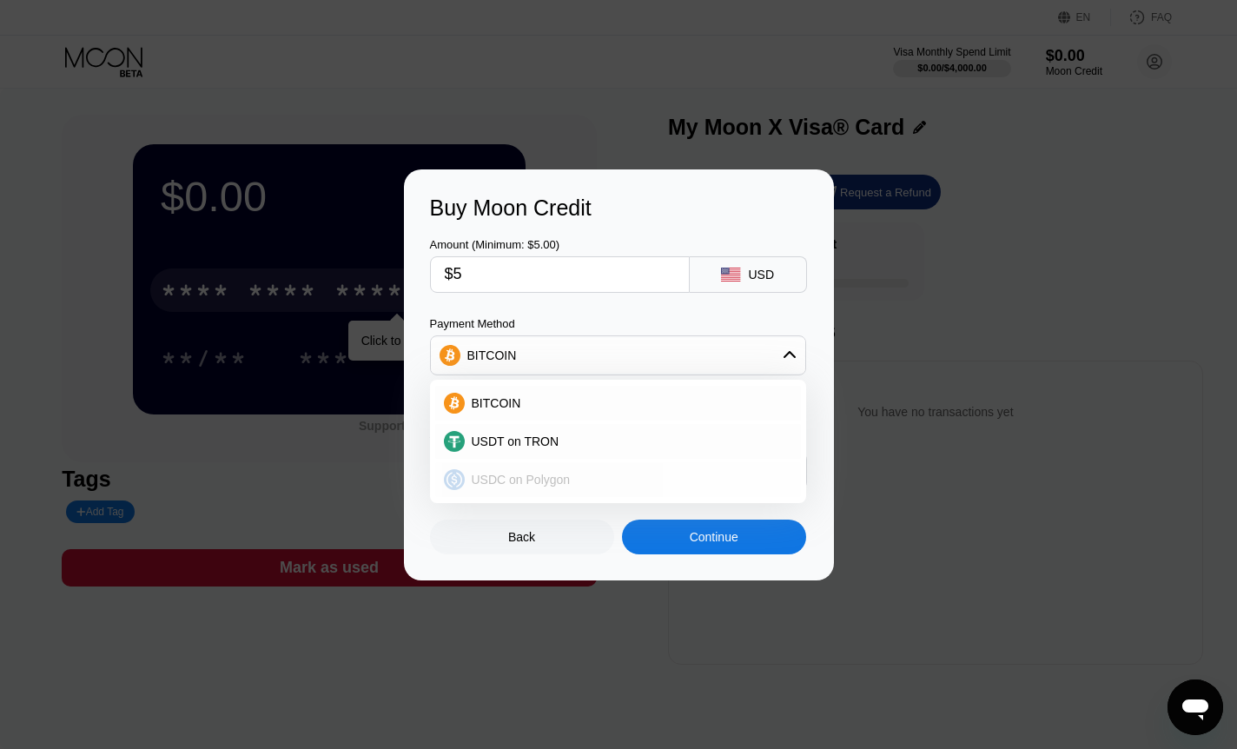
click at [566, 451] on div "USDT on TRON" at bounding box center [618, 441] width 366 height 35
type input "5.05"
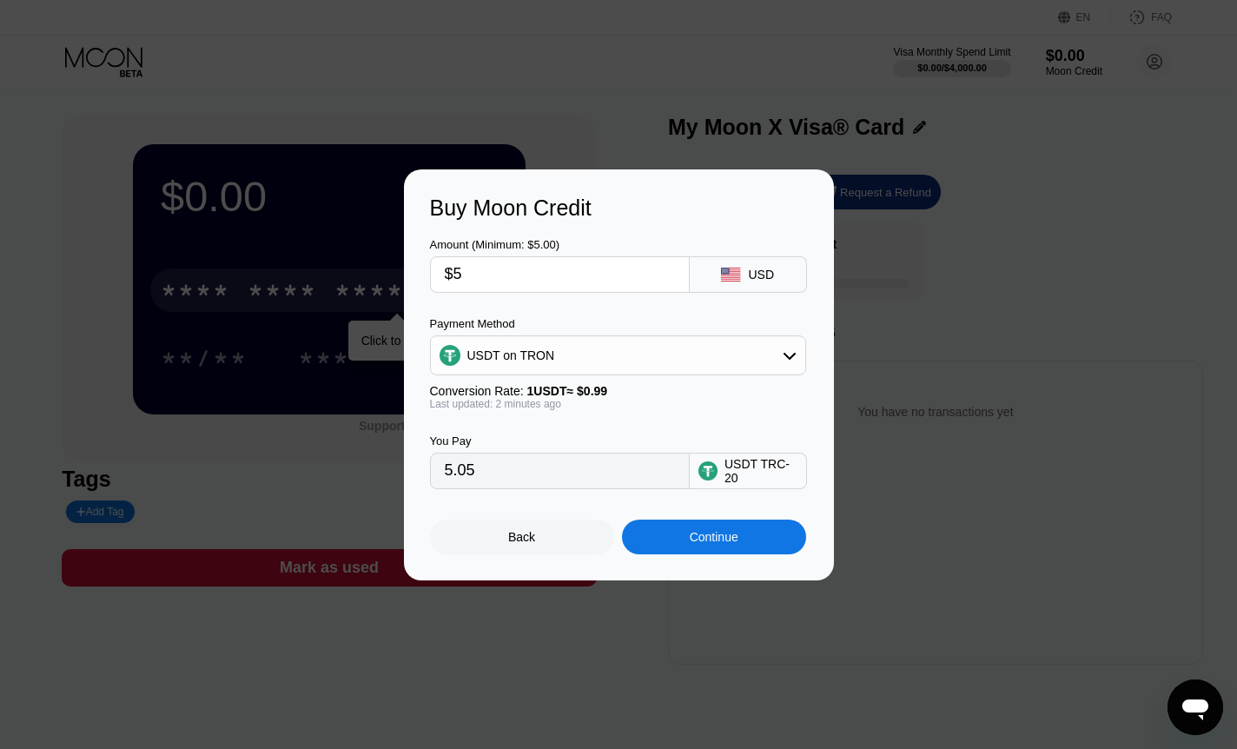
click at [588, 503] on div "Back Continue" at bounding box center [619, 521] width 378 height 65
click at [694, 532] on div "Continue" at bounding box center [714, 536] width 184 height 35
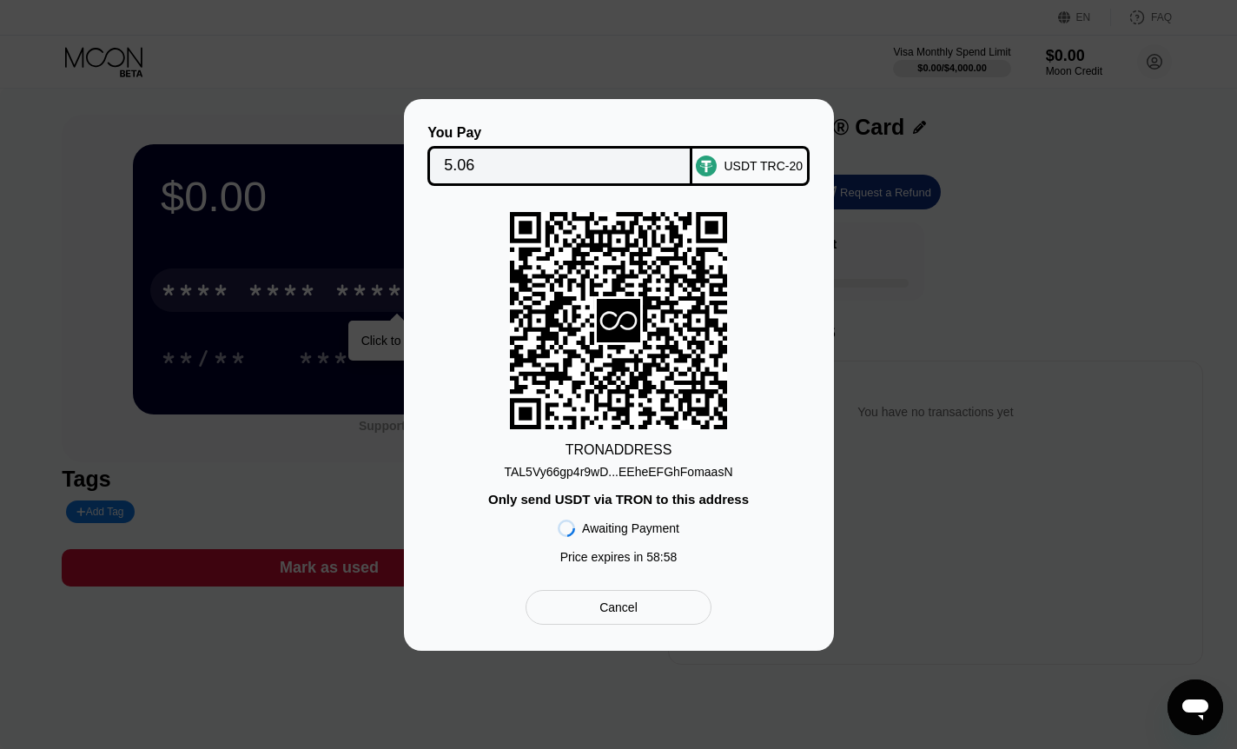
click at [832, 361] on div "You Pay 5.06 USDT TRC-20 TRON ADDRESS TAL5Vy66gp4r9wD...EEheEFGhFomaasN Only se…" at bounding box center [619, 375] width 430 height 552
click at [874, 329] on div "You Pay 5.06 USDT TRC-20 TRON ADDRESS TAL5Vy66gp4r9wD...EEheEFGhFomaasN Only se…" at bounding box center [618, 375] width 1237 height 552
click at [579, 622] on div "Cancel" at bounding box center [618, 607] width 185 height 35
